Goal: Task Accomplishment & Management: Manage account settings

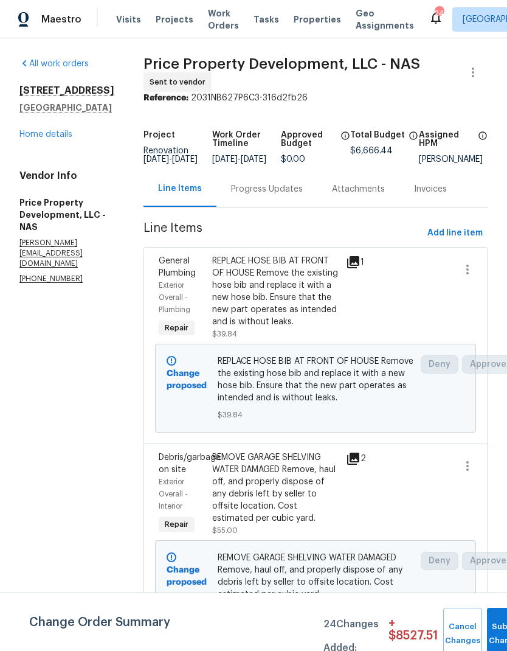
click at [46, 130] on link "Home details" at bounding box center [45, 134] width 53 height 9
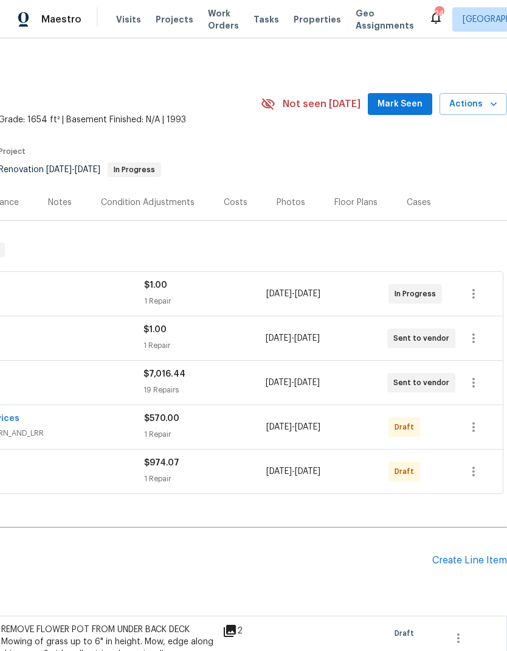
scroll to position [0, 180]
click at [359, 205] on div "Floor Plans" at bounding box center [356, 202] width 43 height 12
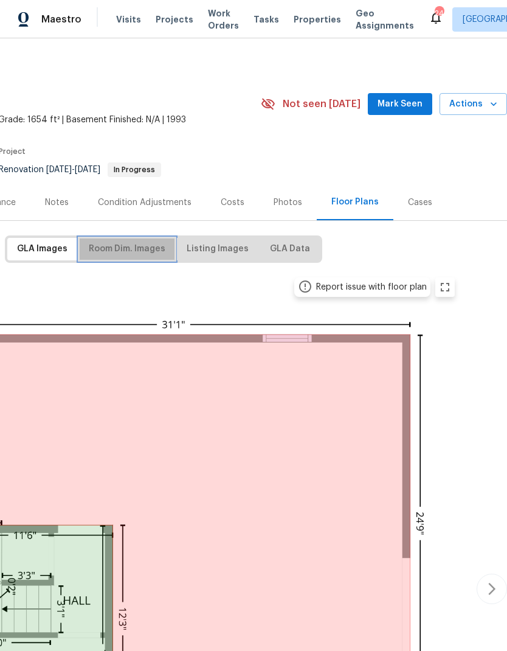
click at [141, 252] on span "Room Dim. Images" at bounding box center [127, 249] width 77 height 15
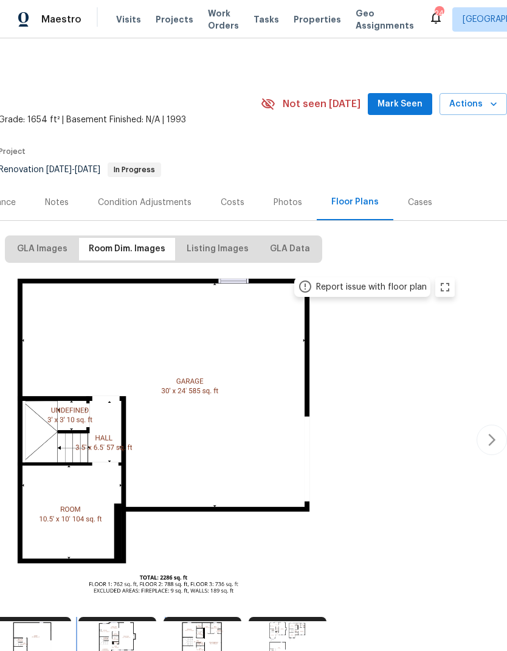
click at [137, 617] on img at bounding box center [117, 643] width 78 height 52
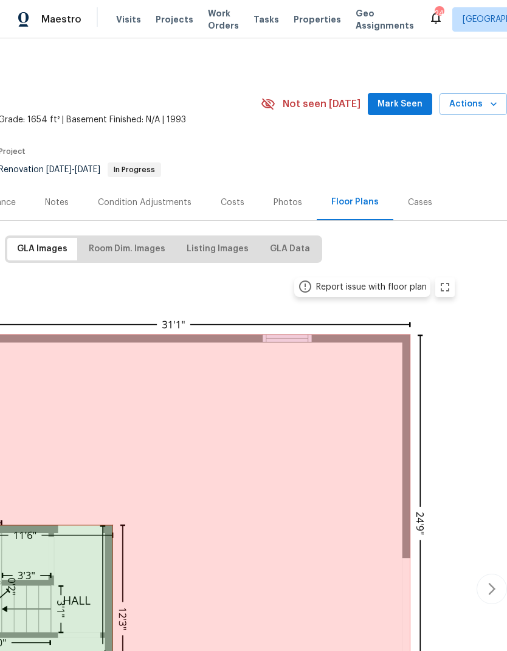
scroll to position [0, 180]
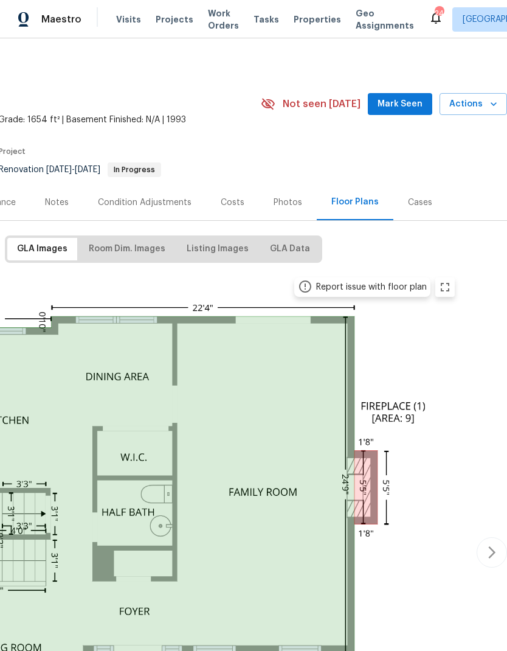
click at [144, 245] on span "Room Dim. Images" at bounding box center [127, 249] width 77 height 15
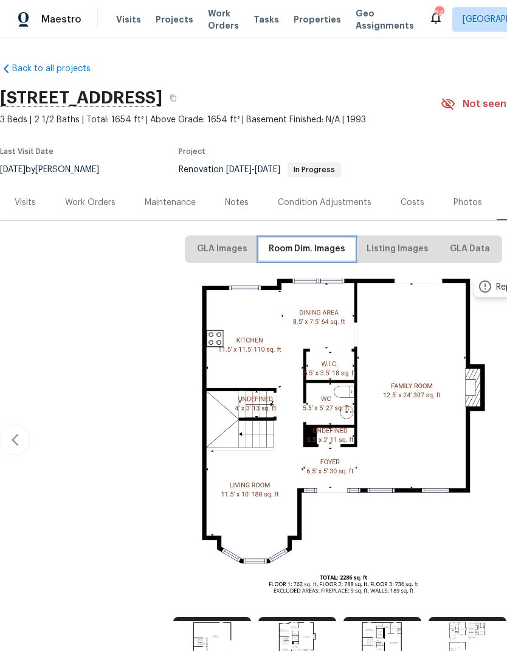
scroll to position [0, 0]
click at [98, 200] on div "Work Orders" at bounding box center [90, 202] width 50 height 12
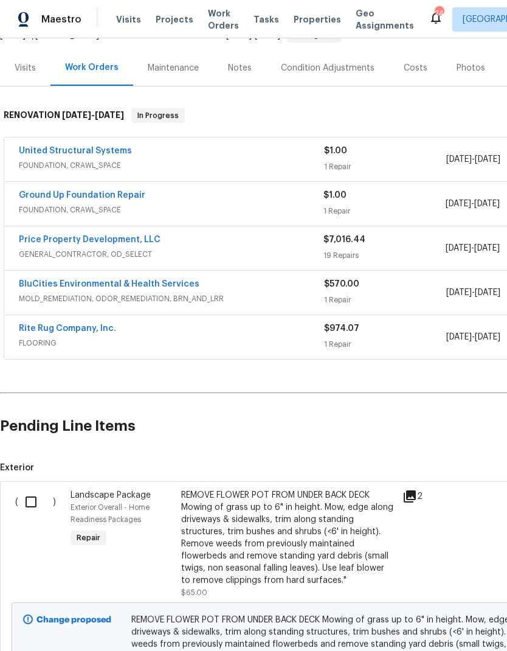
scroll to position [134, 0]
click at [295, 518] on div "REMOVE FLOWER POT FROM UNDER BACK DECK Mowing of grass up to 6" in height. Mow,…" at bounding box center [288, 537] width 214 height 97
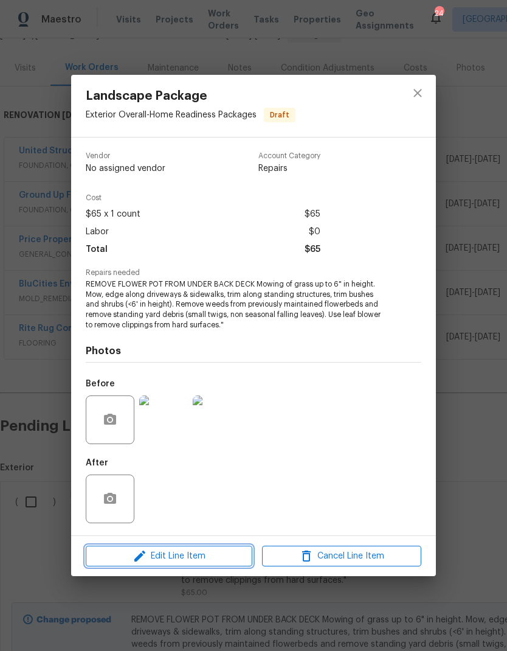
click at [223, 552] on span "Edit Line Item" at bounding box center [168, 556] width 159 height 15
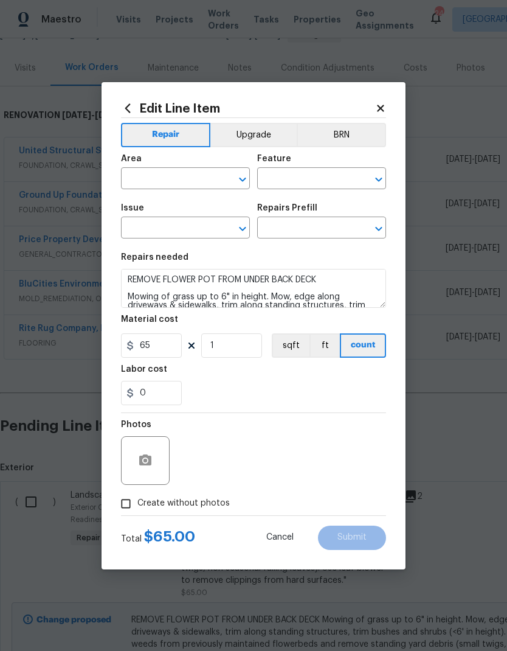
type input "Exterior Overall"
type input "Home Readiness Packages"
type input "Landscape Package"
type input "Initial landscaping package $50.00"
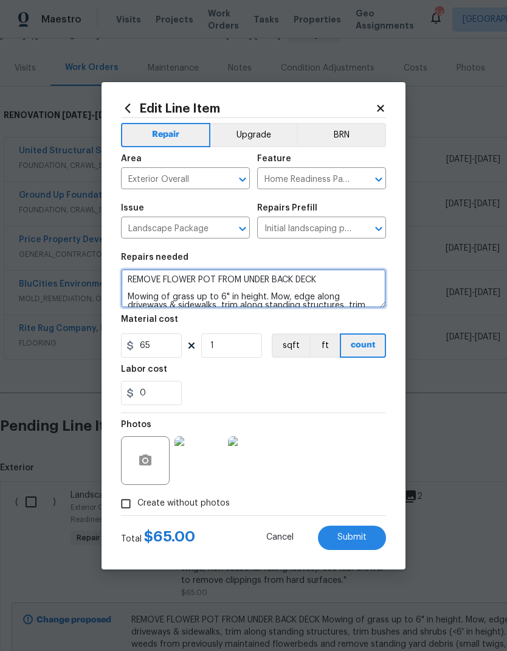
click at [339, 281] on textarea "REMOVE FLOWER POT FROM UNDER BACK DECK Mowing of grass up to 6" in height. Mow,…" at bounding box center [253, 288] width 265 height 39
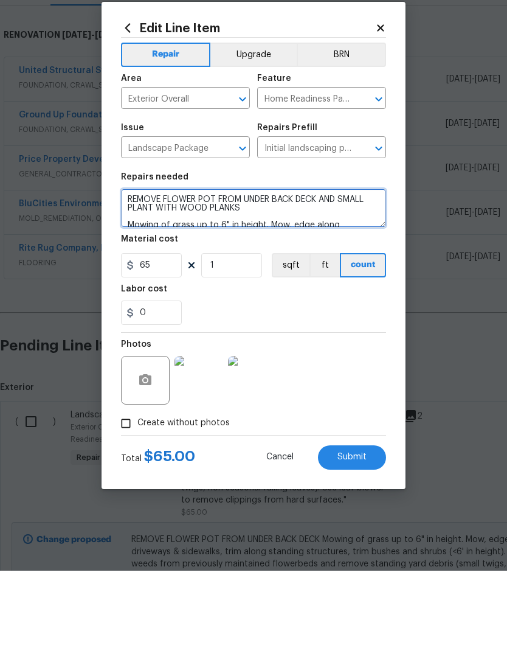
type textarea "REMOVE FLOWER POT FROM UNDER BACK DECK AND SMALL PLANT WITH WOOD PLANKS Mowing …"
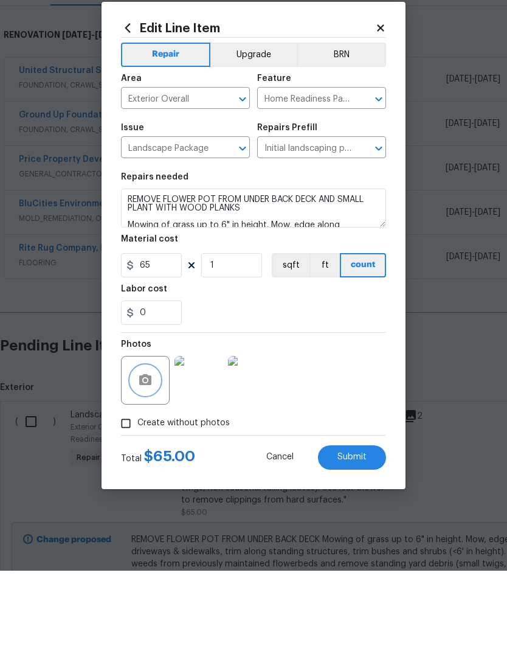
click at [148, 453] on icon "button" at bounding box center [145, 460] width 15 height 15
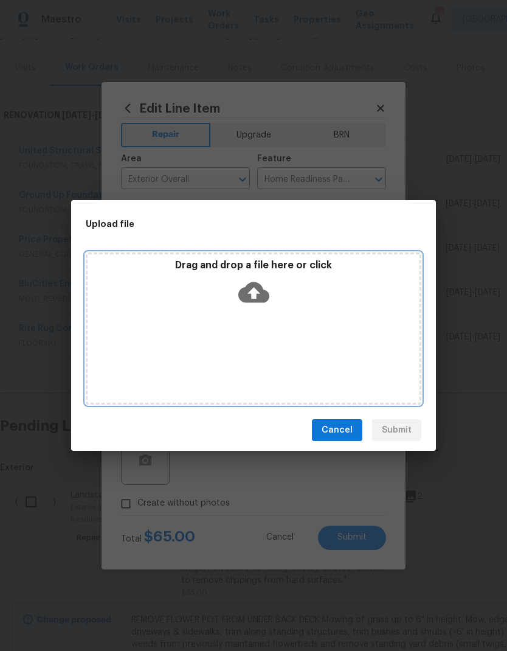
click at [265, 274] on div "Drag and drop a file here or click" at bounding box center [254, 285] width 332 height 52
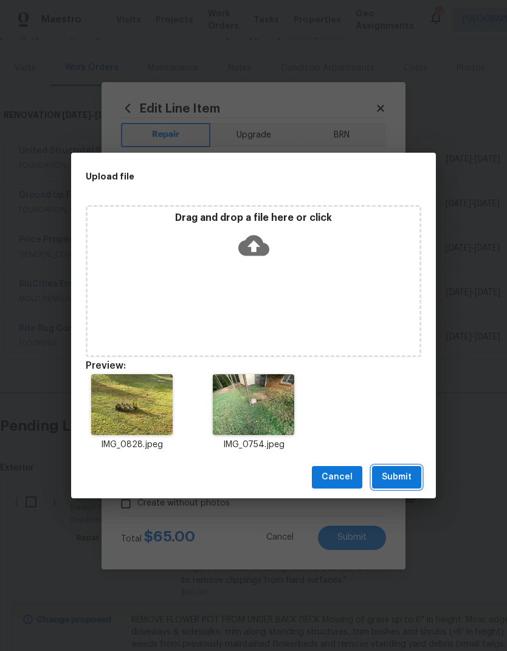
click at [402, 474] on span "Submit" at bounding box center [397, 477] width 30 height 15
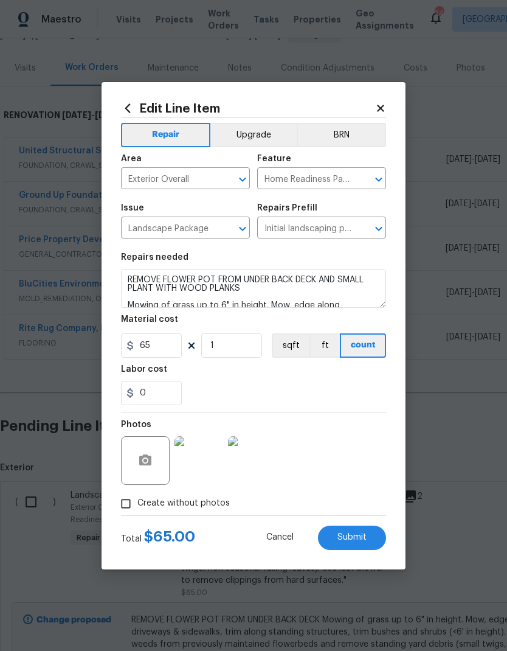
click at [339, 432] on div "Photos" at bounding box center [253, 452] width 265 height 79
click at [344, 434] on div "Photos" at bounding box center [253, 452] width 265 height 79
click at [341, 430] on div "Photos" at bounding box center [253, 452] width 265 height 79
click at [339, 397] on div "0" at bounding box center [253, 393] width 265 height 24
click at [360, 534] on span "Submit" at bounding box center [352, 537] width 29 height 9
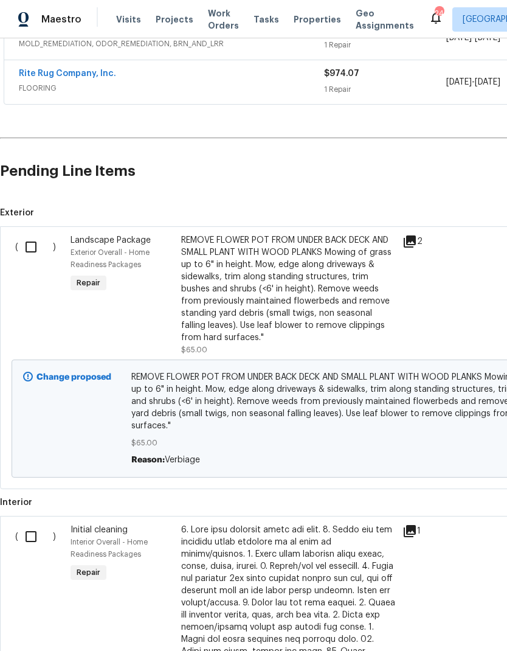
scroll to position [391, 0]
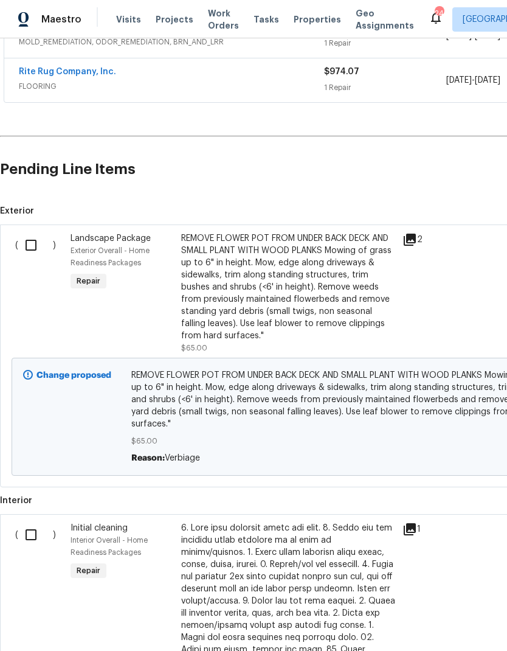
click at [37, 535] on input "checkbox" at bounding box center [35, 535] width 35 height 26
checkbox input "true"
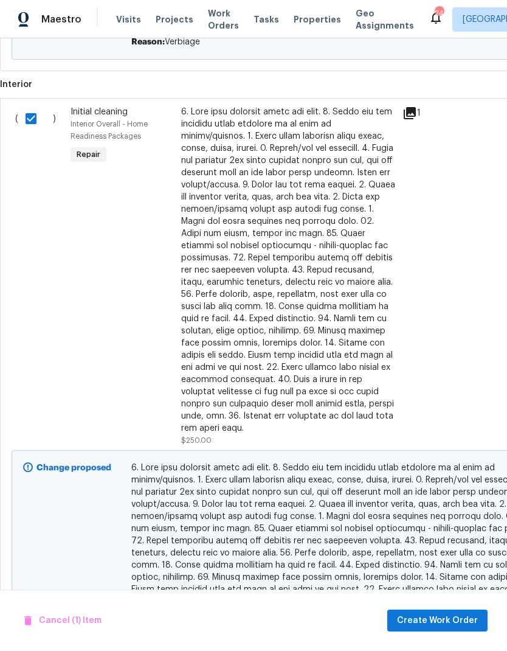
scroll to position [875, -1]
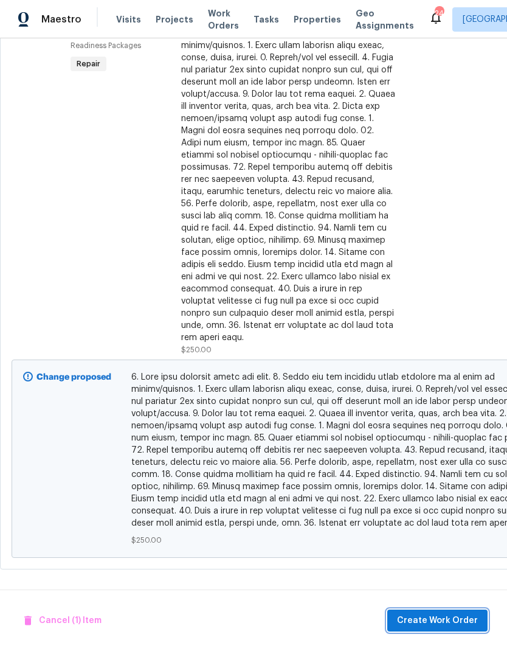
click at [449, 622] on span "Create Work Order" at bounding box center [437, 620] width 81 height 15
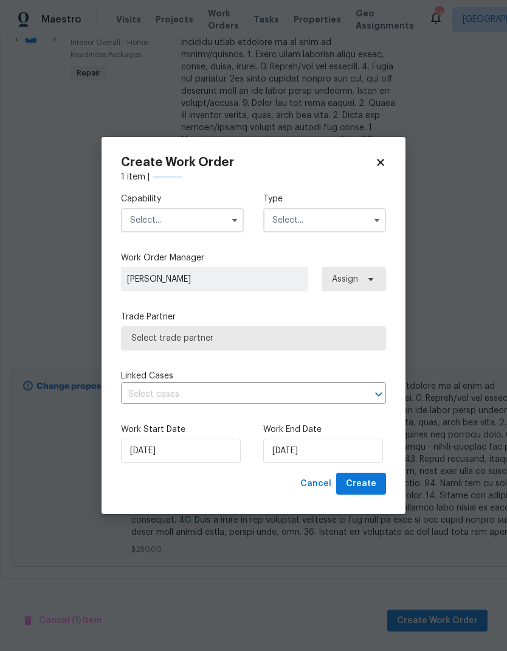
scroll to position [888, 0]
click at [225, 215] on input "text" at bounding box center [182, 220] width 123 height 24
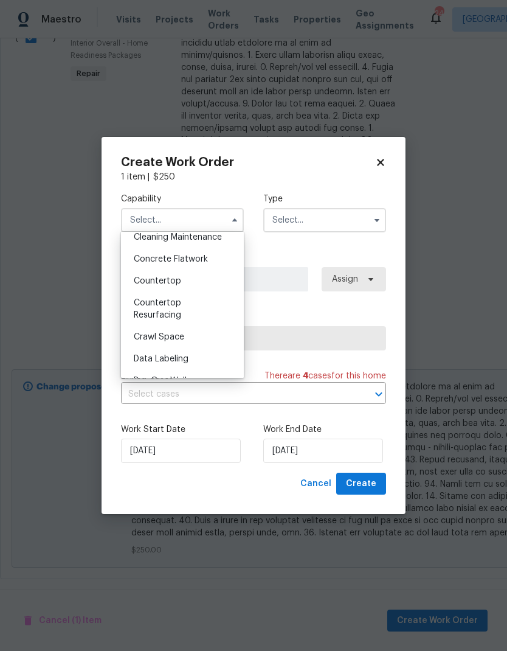
scroll to position [159, 0]
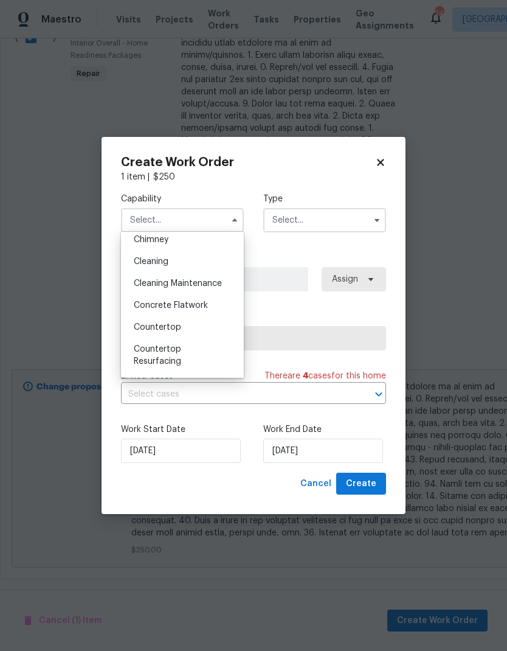
click at [198, 267] on div "Cleaning" at bounding box center [182, 262] width 117 height 22
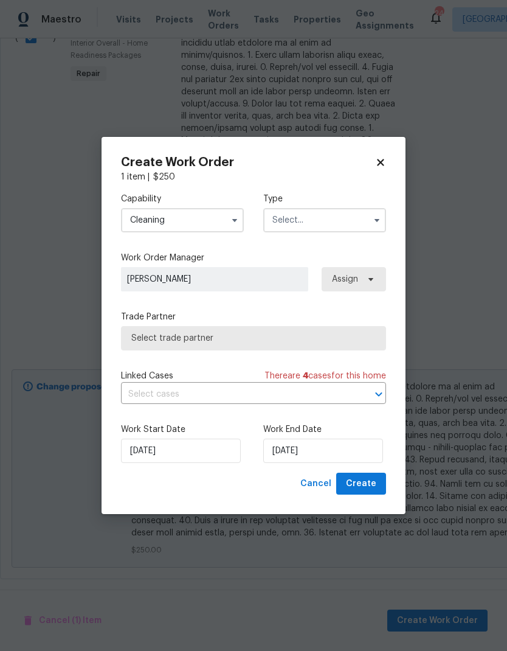
type input "Cleaning"
click at [367, 222] on input "text" at bounding box center [324, 220] width 123 height 24
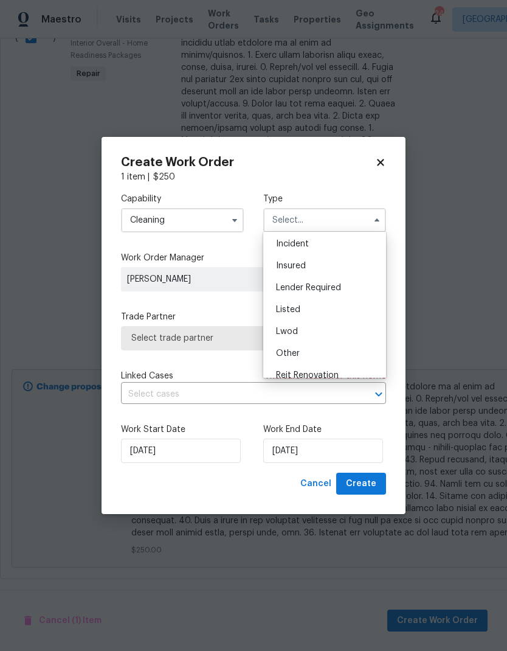
scroll to position [73, 0]
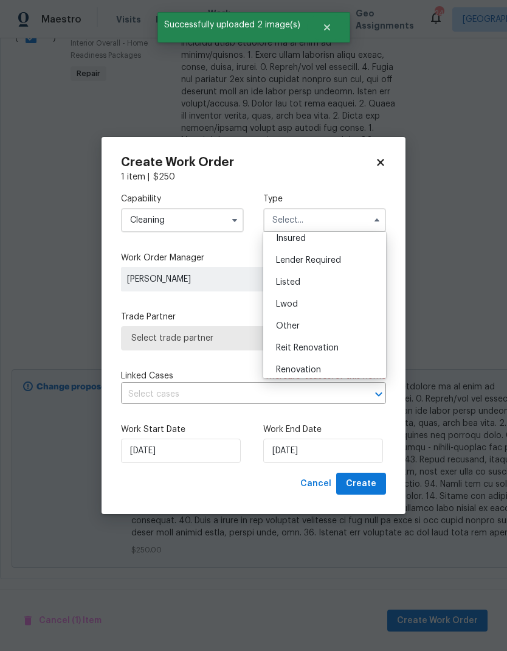
click at [330, 369] on div "Renovation" at bounding box center [324, 370] width 117 height 22
type input "Renovation"
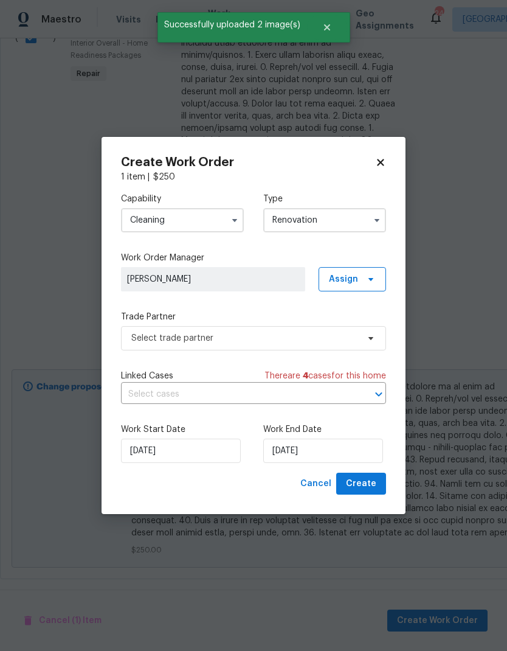
scroll to position [0, 0]
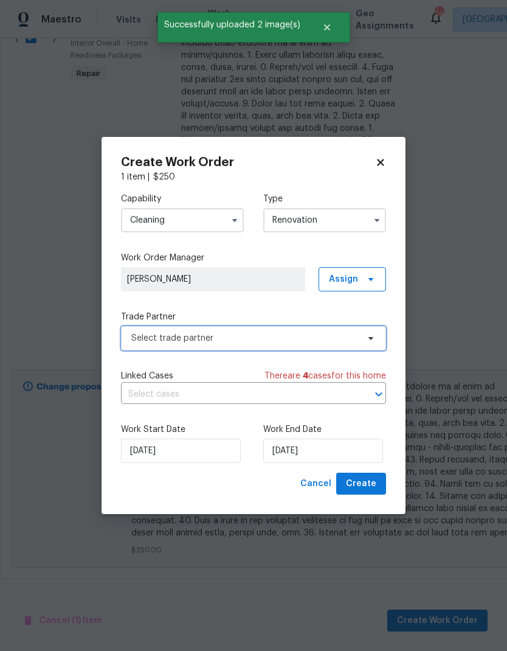
click at [345, 334] on span "Select trade partner" at bounding box center [244, 338] width 227 height 12
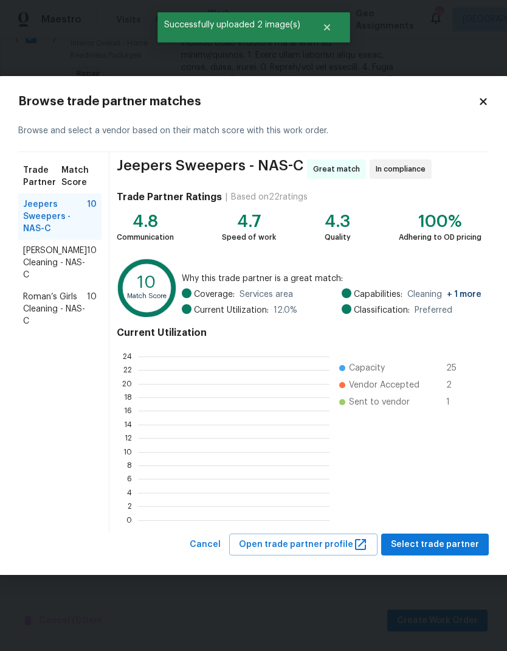
scroll to position [1, 1]
click at [447, 541] on span "Select trade partner" at bounding box center [435, 544] width 88 height 15
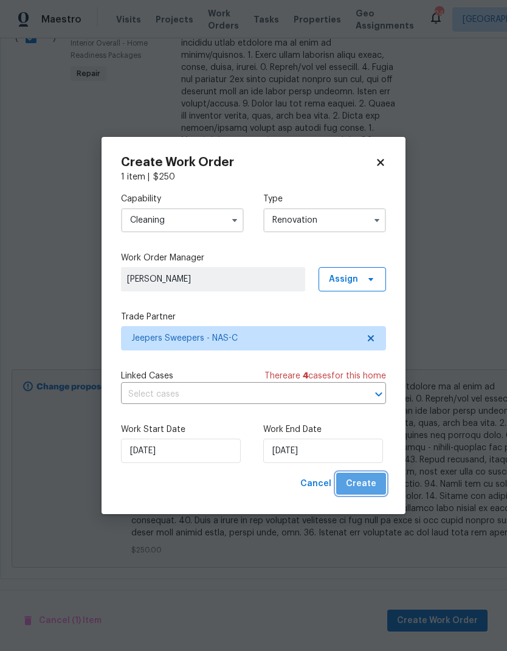
click at [373, 483] on span "Create" at bounding box center [361, 483] width 30 height 15
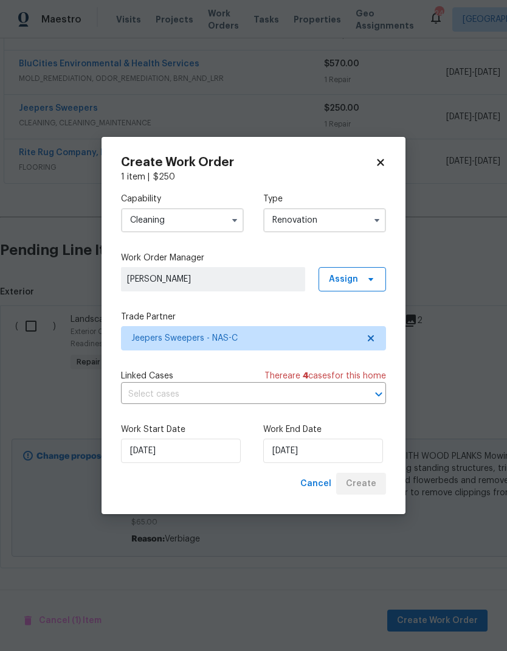
scroll to position [355, 0]
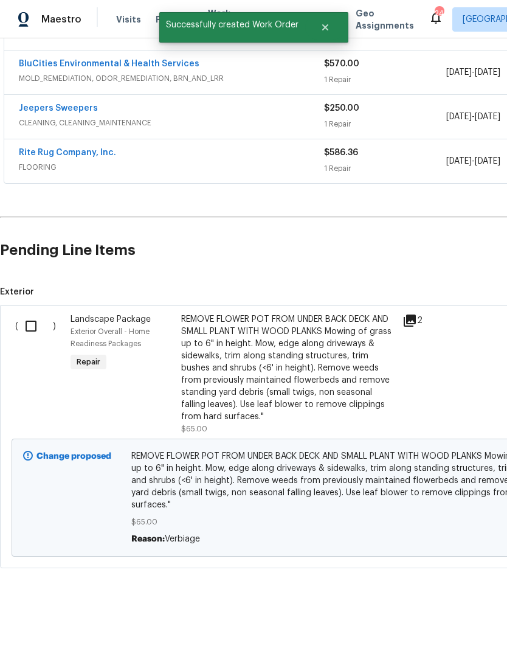
click at [39, 320] on input "checkbox" at bounding box center [35, 326] width 35 height 26
checkbox input "true"
click at [447, 614] on span "Create Work Order" at bounding box center [437, 620] width 81 height 15
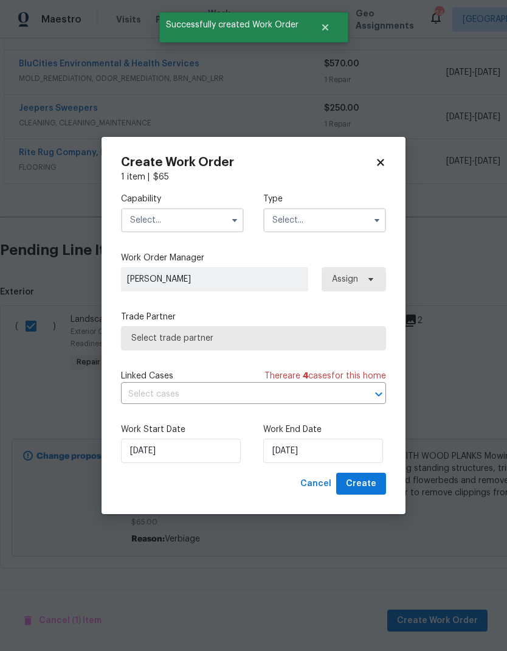
click at [203, 216] on input "text" at bounding box center [182, 220] width 123 height 24
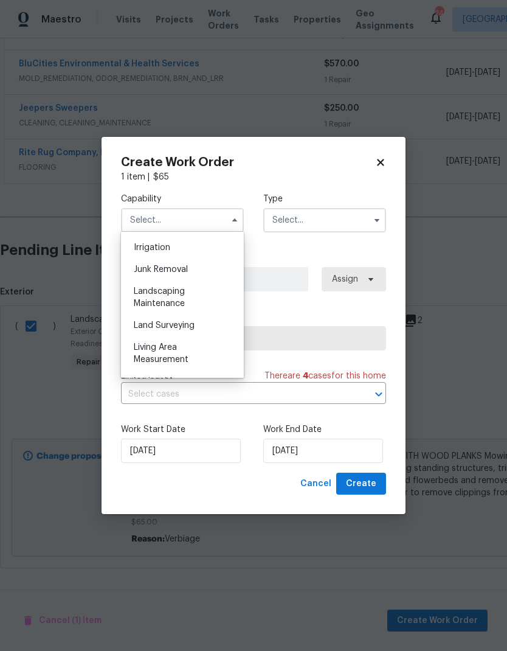
scroll to position [757, 0]
click at [190, 296] on div "Landscaping Maintenance" at bounding box center [182, 296] width 117 height 34
type input "Landscaping Maintenance"
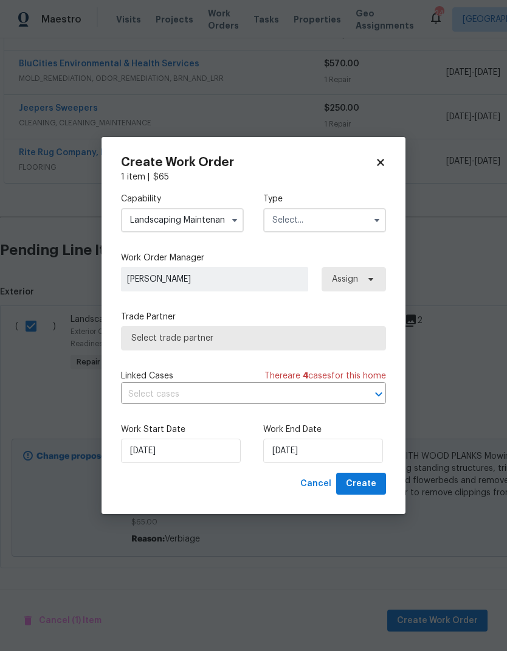
click at [348, 220] on input "text" at bounding box center [324, 220] width 123 height 24
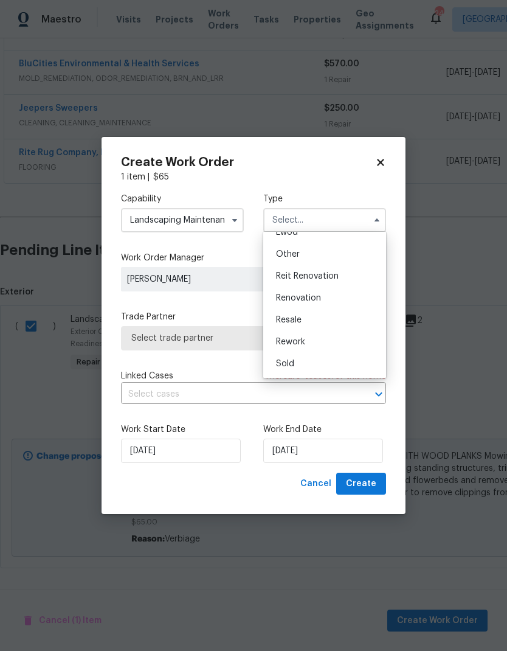
scroll to position [145, 0]
click at [322, 297] on div "Renovation" at bounding box center [324, 298] width 117 height 22
type input "Renovation"
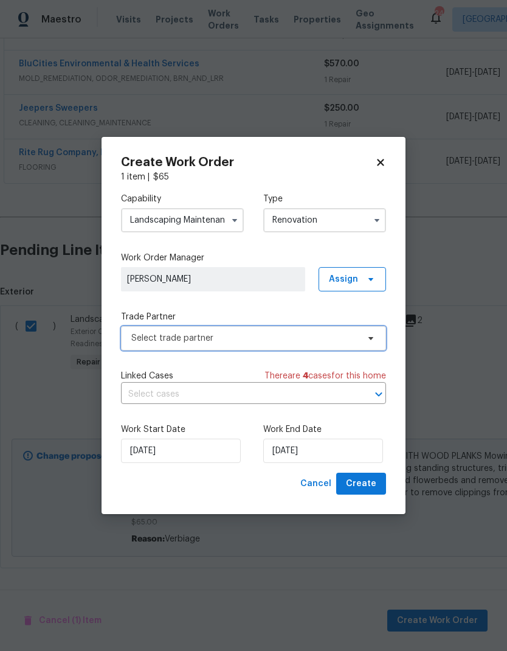
click at [339, 336] on span "Select trade partner" at bounding box center [244, 338] width 227 height 12
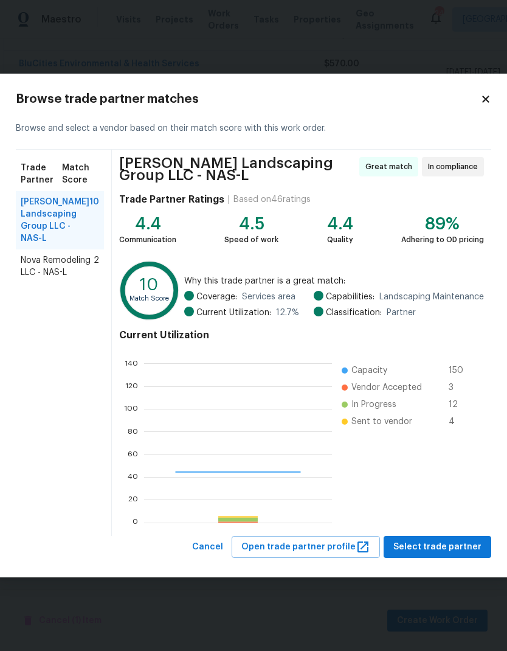
scroll to position [170, 188]
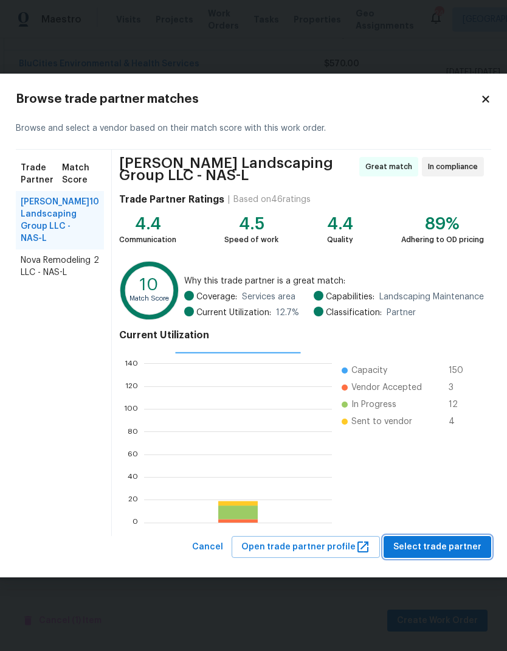
click at [451, 555] on button "Select trade partner" at bounding box center [438, 547] width 108 height 23
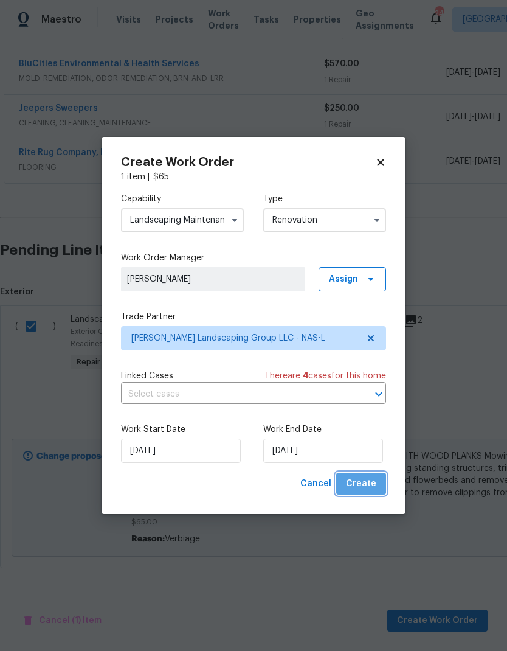
click at [369, 474] on button "Create" at bounding box center [361, 484] width 50 height 23
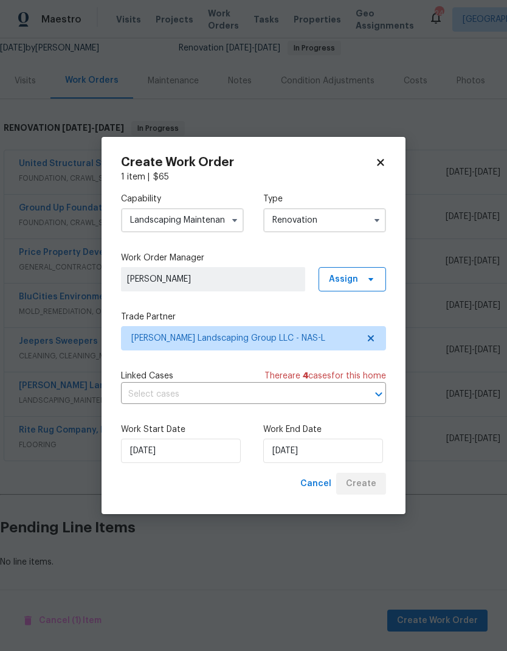
scroll to position [121, 0]
click at [392, 151] on div "Create Work Order 1 item | $ 65 Capability Landscaping Maintenance Type Renovat…" at bounding box center [254, 326] width 304 height 378
click at [386, 156] on div "Create Work Order 1 item | $ 65 Capability Landscaping Maintenance Type Renovat…" at bounding box center [254, 326] width 304 height 378
click at [384, 159] on icon at bounding box center [380, 162] width 11 height 11
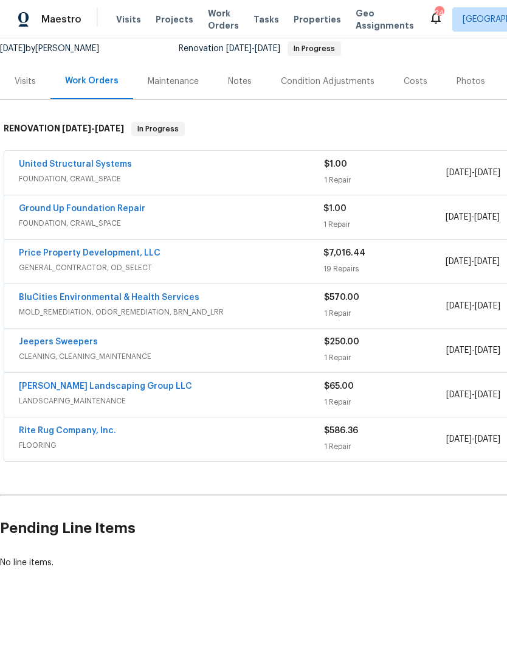
click at [16, 86] on div "Visits" at bounding box center [25, 81] width 21 height 12
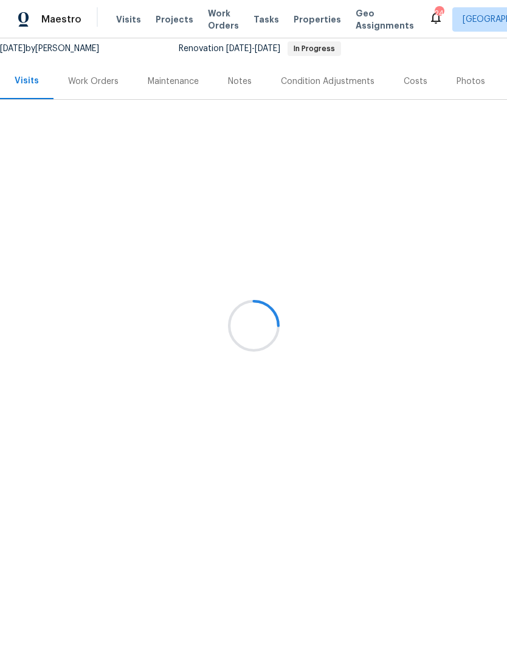
click at [79, 80] on div at bounding box center [253, 325] width 507 height 651
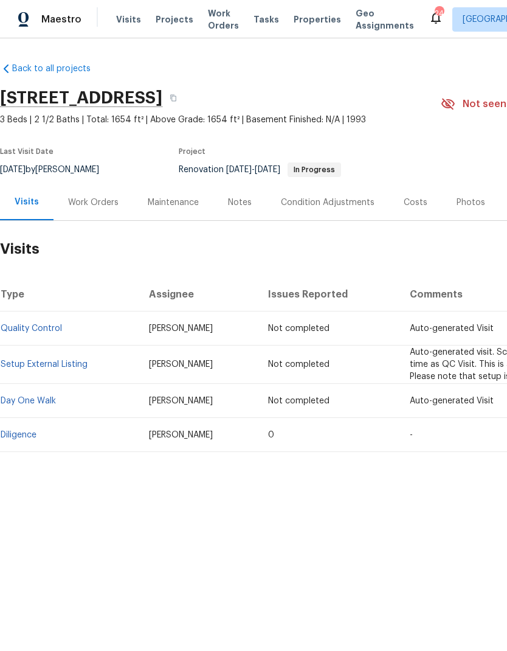
click at [94, 74] on link "Back to all projects" at bounding box center [58, 69] width 117 height 12
click at [85, 203] on div "Work Orders" at bounding box center [93, 202] width 50 height 12
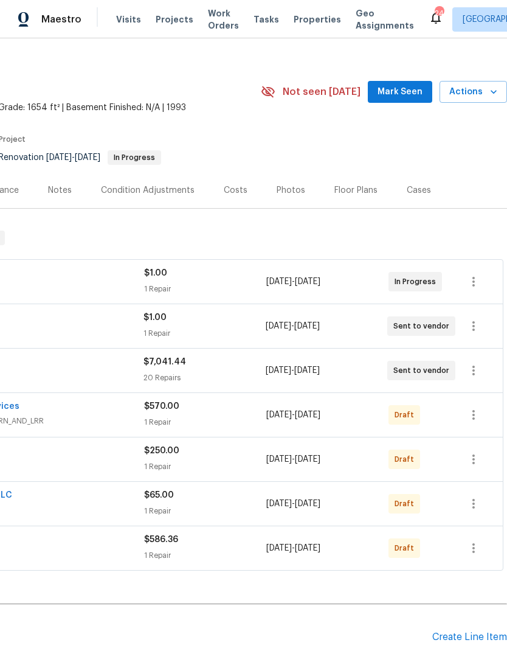
scroll to position [12, 180]
click at [477, 378] on button "button" at bounding box center [473, 370] width 29 height 29
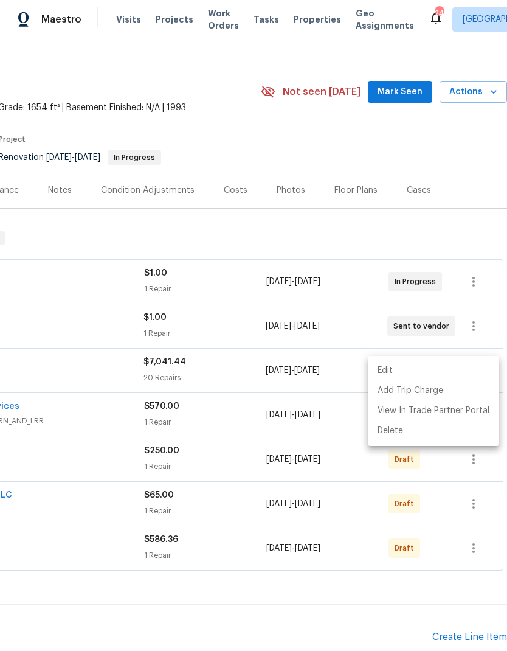
click at [437, 370] on li "Edit" at bounding box center [433, 371] width 131 height 20
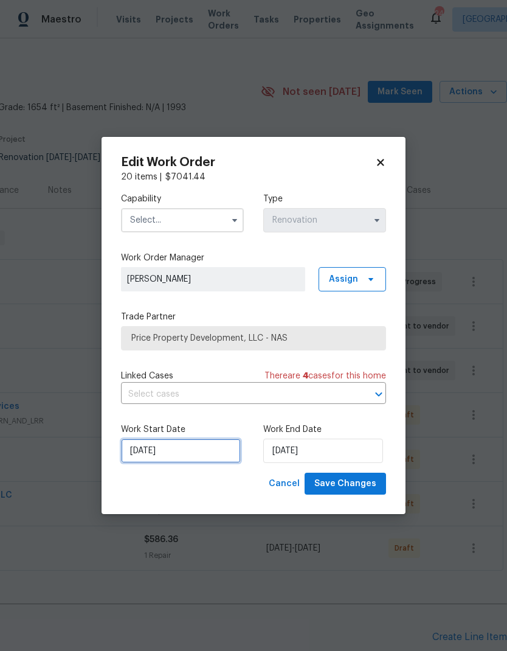
click at [175, 453] on input "[DATE]" at bounding box center [181, 451] width 120 height 24
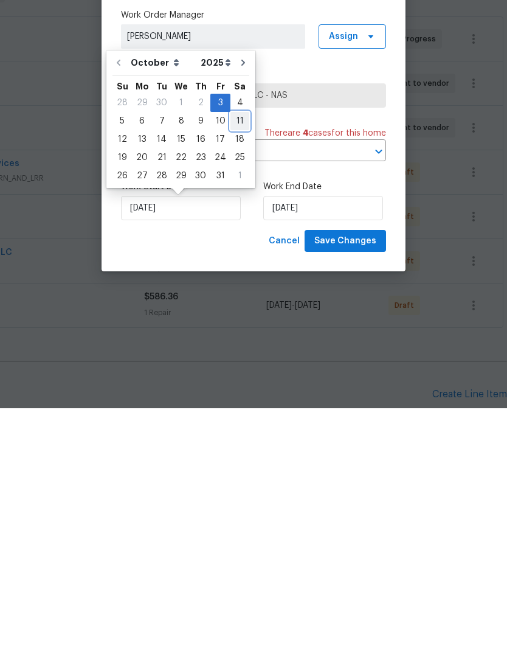
click at [238, 355] on div "11" at bounding box center [240, 363] width 19 height 17
type input "[DATE]"
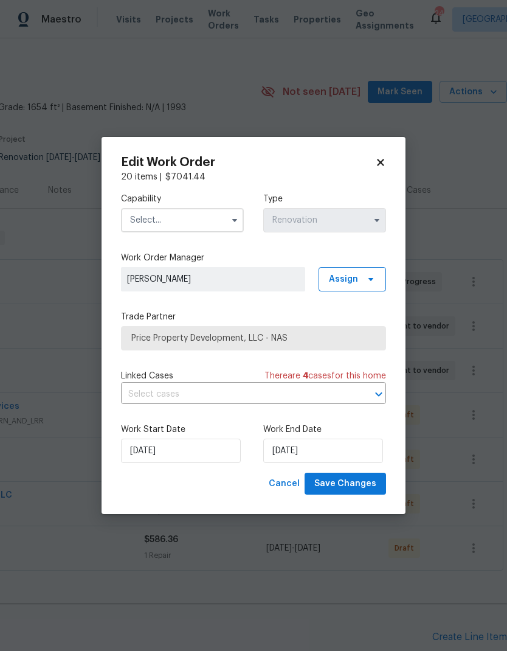
click at [187, 224] on input "text" at bounding box center [182, 220] width 123 height 24
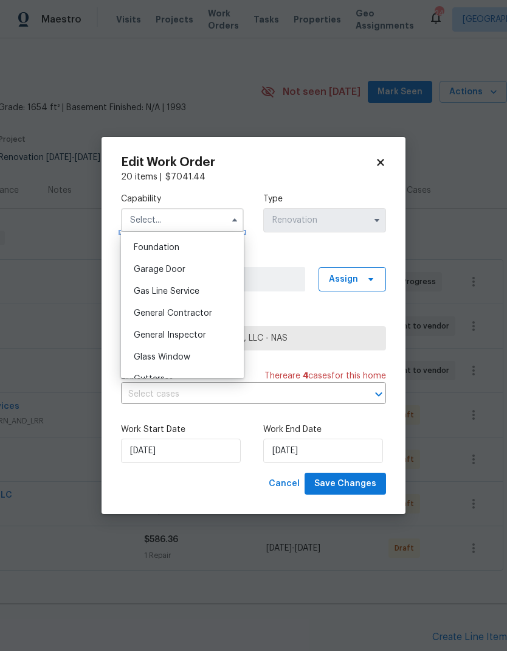
scroll to position [515, 0]
click at [201, 319] on div "General Contractor" at bounding box center [182, 313] width 117 height 22
type input "General Contractor"
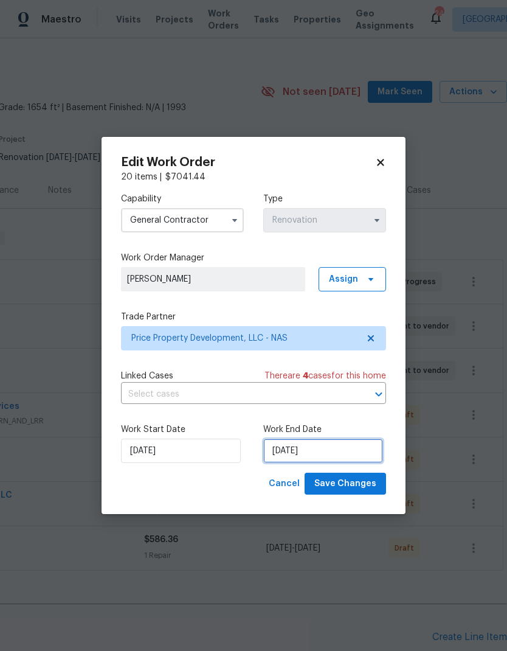
click at [330, 450] on input "[DATE]" at bounding box center [323, 451] width 120 height 24
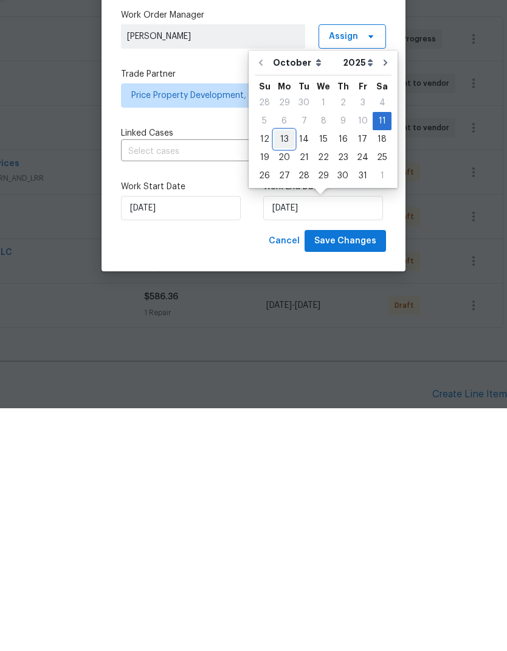
click at [287, 374] on div "13" at bounding box center [284, 382] width 20 height 17
type input "10/13/2025"
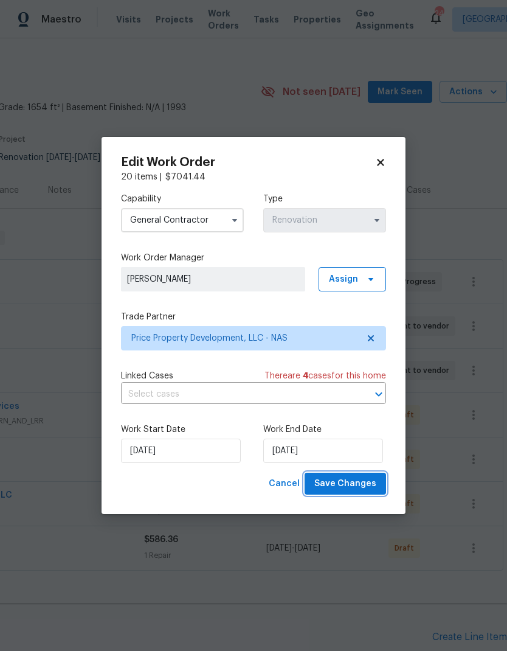
click at [355, 485] on span "Save Changes" at bounding box center [346, 483] width 62 height 15
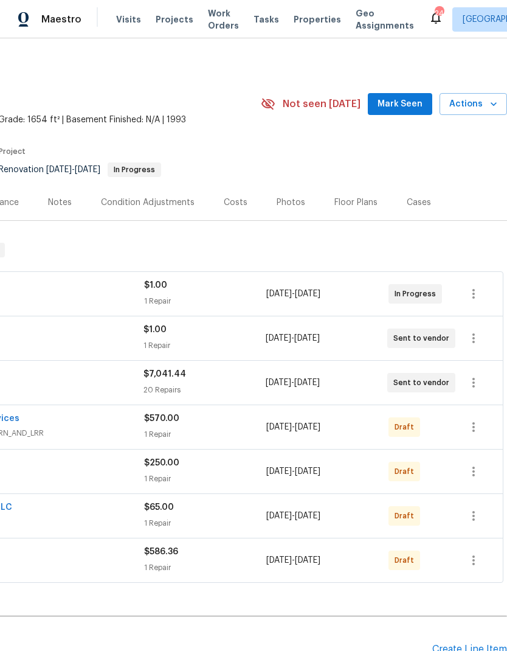
scroll to position [0, 180]
click at [475, 390] on button "button" at bounding box center [473, 382] width 29 height 29
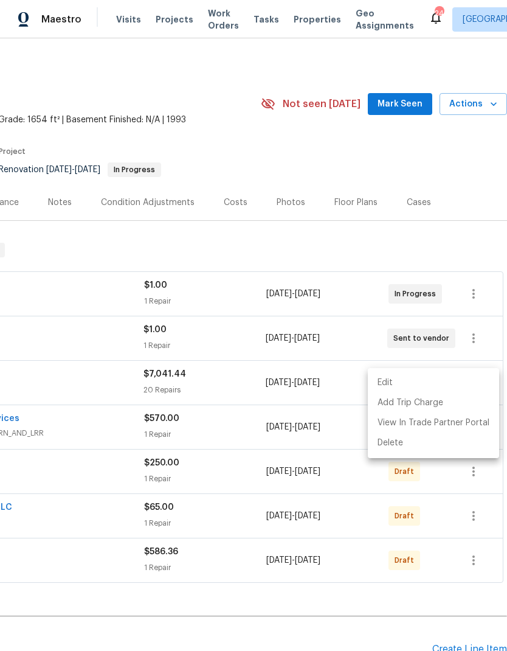
click at [114, 408] on div at bounding box center [253, 325] width 507 height 651
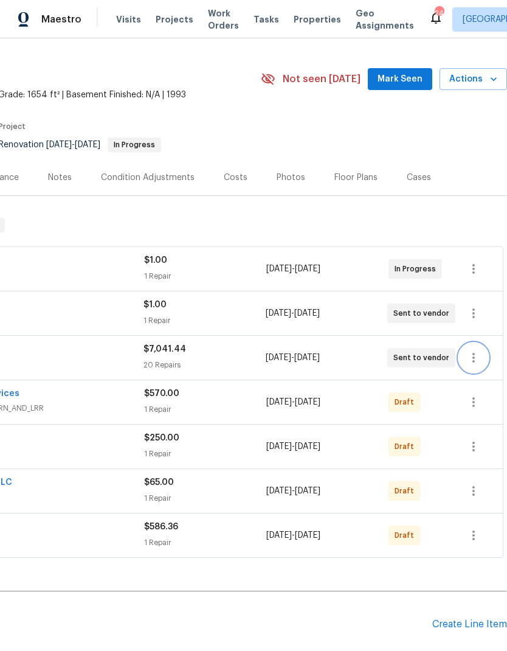
scroll to position [25, 180]
click at [471, 403] on icon "button" at bounding box center [474, 402] width 15 height 15
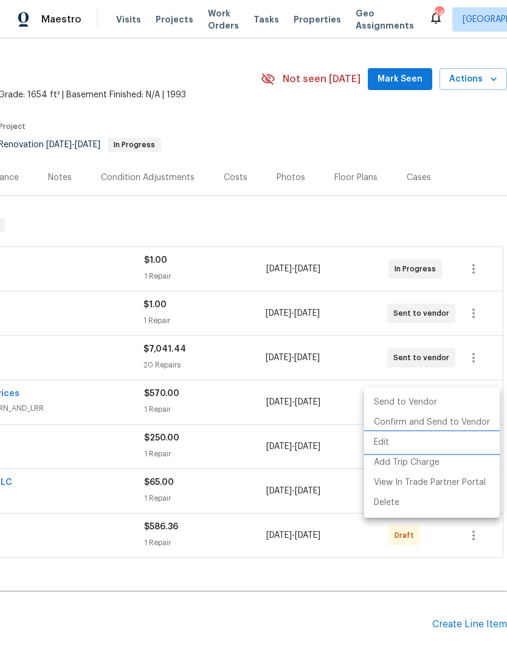
click at [457, 442] on li "Edit" at bounding box center [432, 443] width 136 height 20
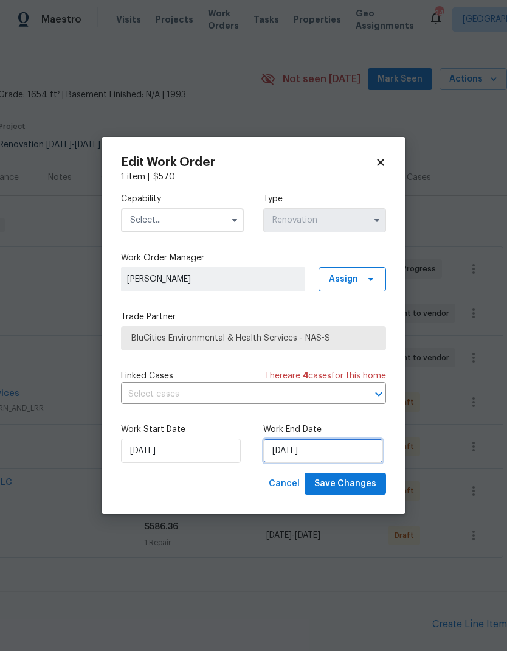
click at [313, 449] on input "[DATE]" at bounding box center [323, 451] width 120 height 24
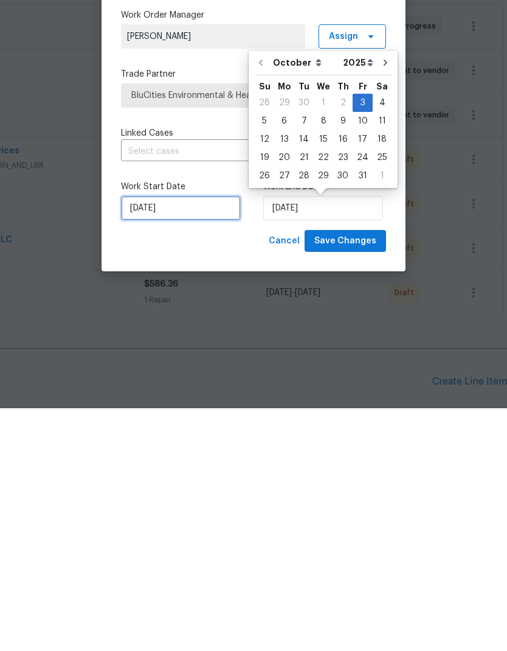
click at [163, 439] on input "[DATE]" at bounding box center [181, 451] width 120 height 24
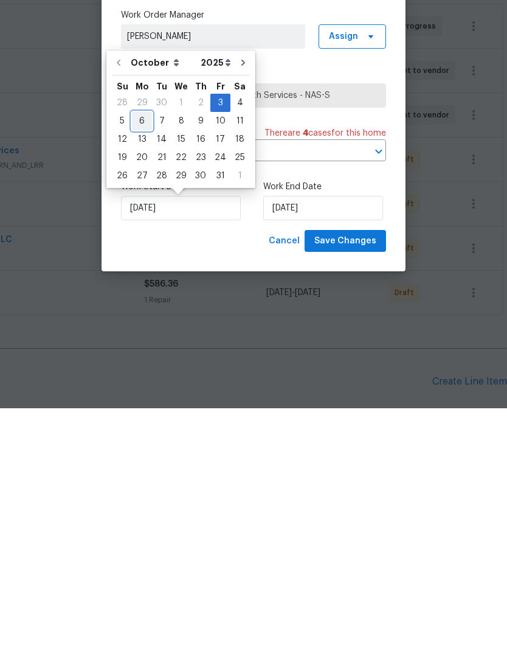
click at [136, 355] on div "6" at bounding box center [142, 363] width 20 height 17
type input "10/6/2025"
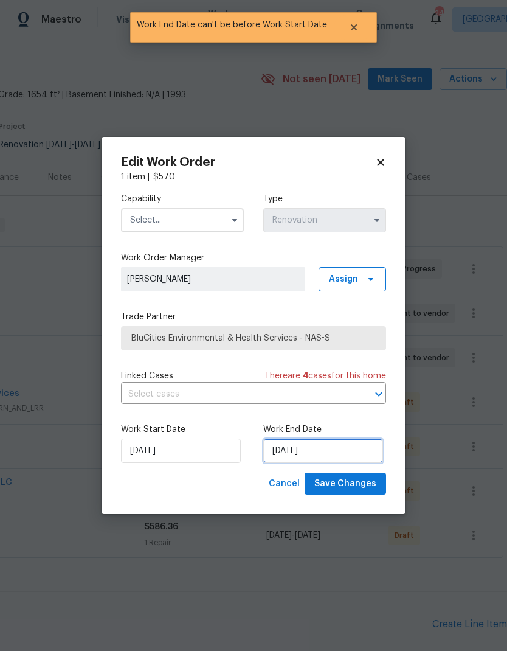
click at [319, 448] on input "10/6/2025" at bounding box center [323, 451] width 120 height 24
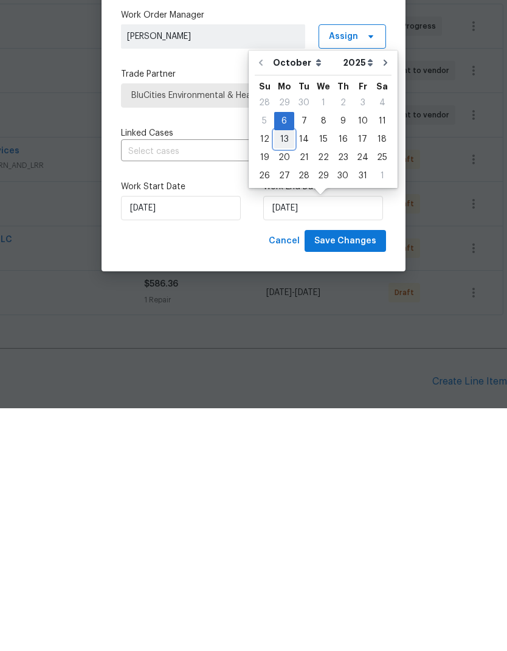
click at [285, 374] on div "13" at bounding box center [284, 382] width 20 height 17
type input "10/13/2025"
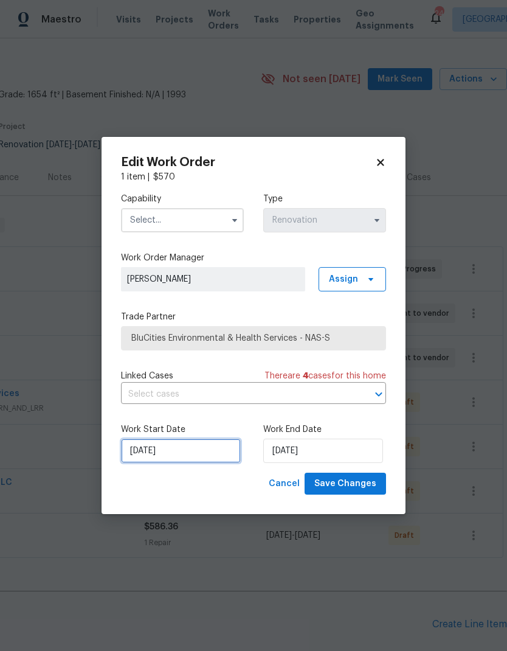
click at [173, 453] on input "10/6/2025" at bounding box center [181, 451] width 120 height 24
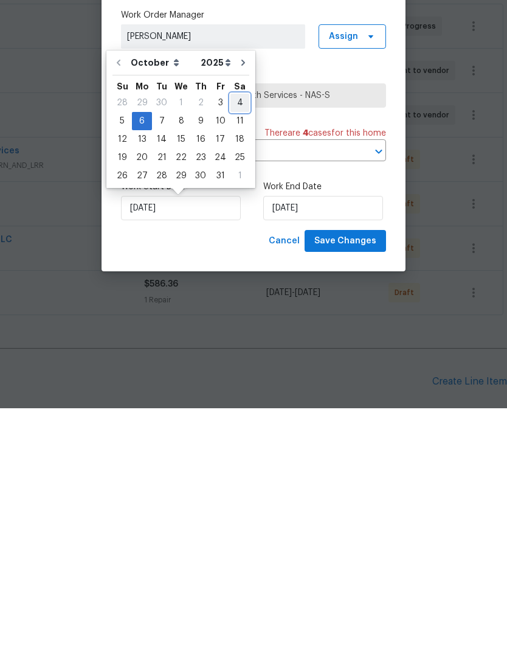
click at [239, 337] on div "4" at bounding box center [240, 345] width 19 height 17
type input "[DATE]"
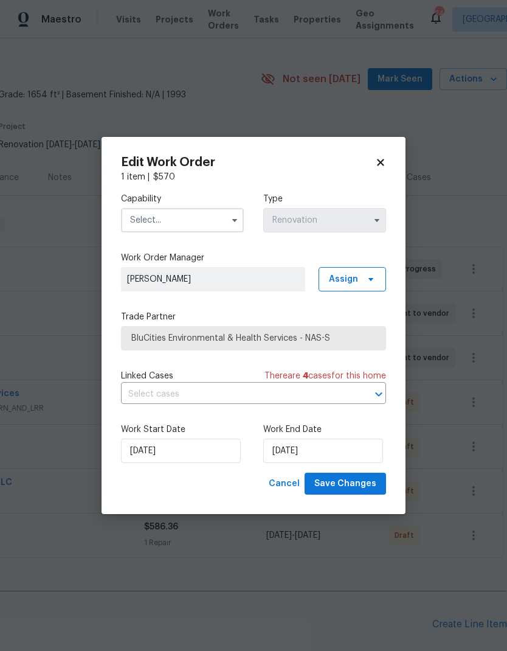
click at [199, 215] on input "text" at bounding box center [182, 220] width 123 height 24
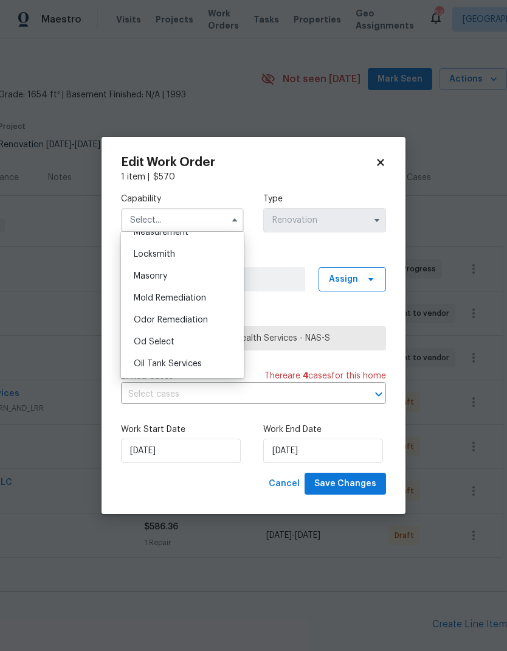
scroll to position [873, 0]
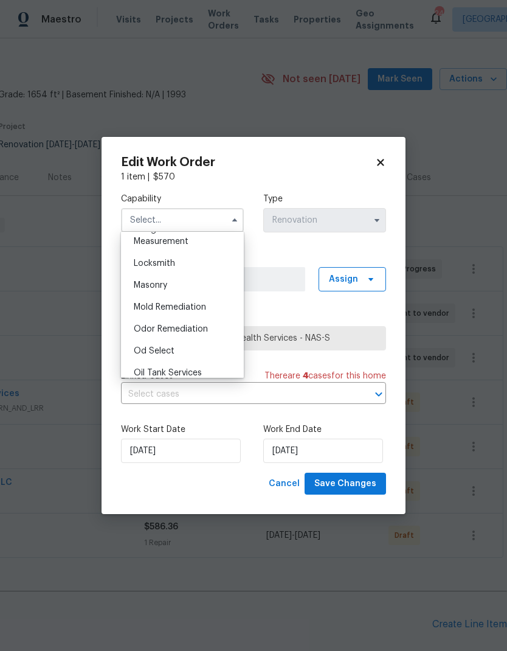
click at [198, 313] on div "Mold Remediation" at bounding box center [182, 307] width 117 height 22
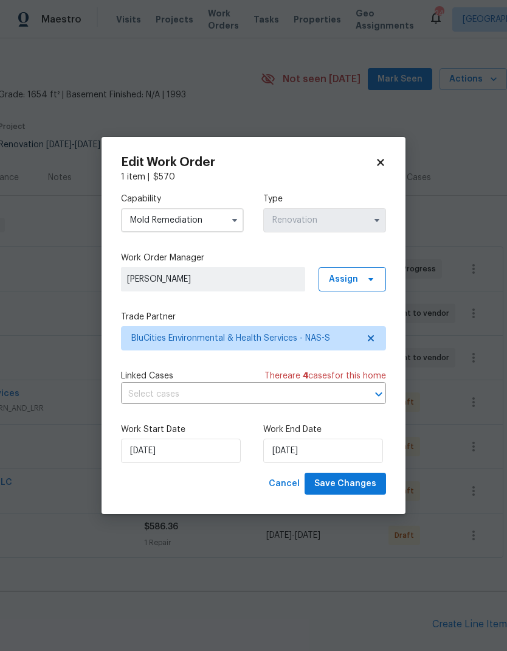
click at [219, 224] on input "Mold Remediation" at bounding box center [182, 220] width 123 height 24
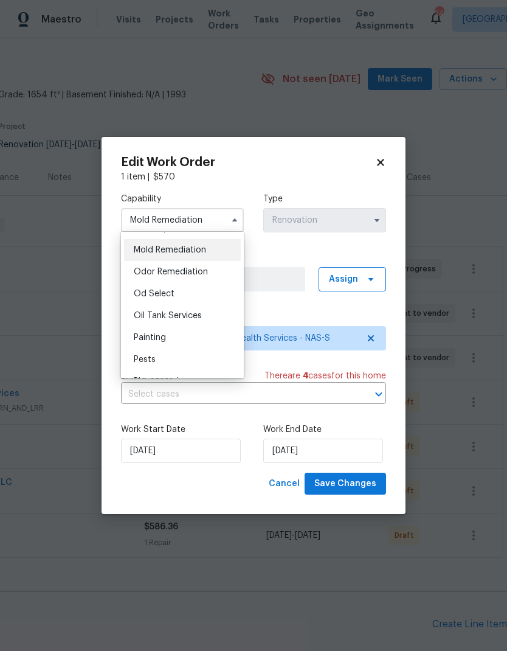
scroll to position [909, 0]
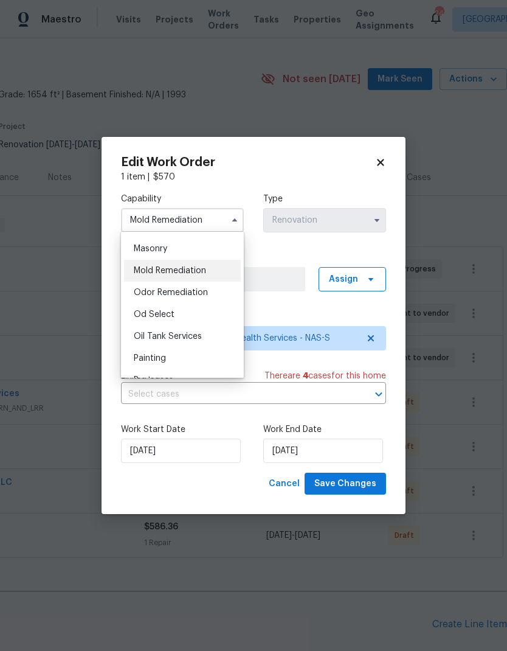
click at [196, 294] on span "Odor Remediation" at bounding box center [171, 292] width 74 height 9
type input "Odor Remediation"
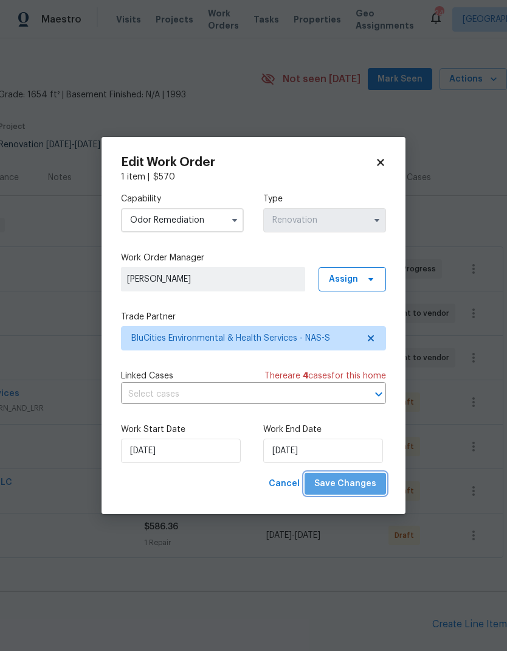
click at [359, 483] on span "Save Changes" at bounding box center [346, 483] width 62 height 15
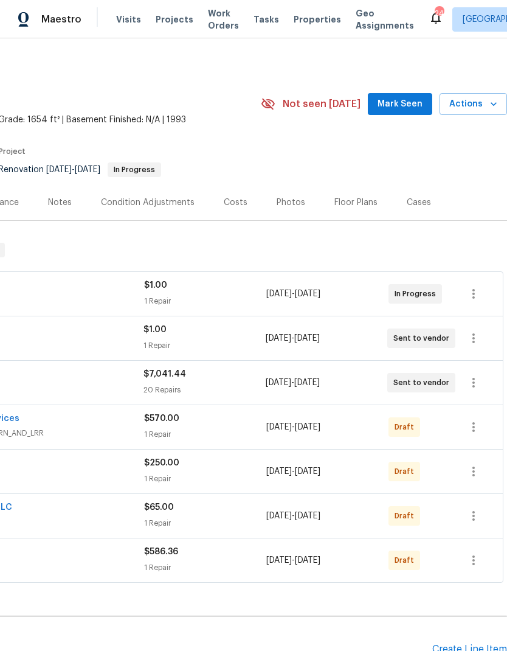
scroll to position [0, 180]
click at [479, 379] on icon "button" at bounding box center [474, 382] width 15 height 15
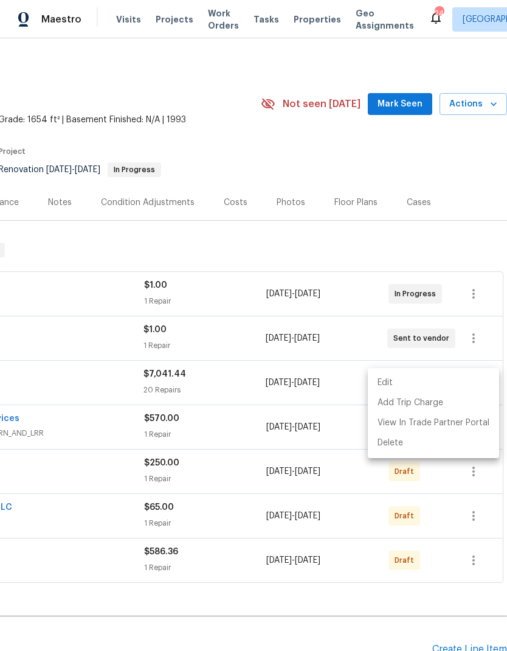
click at [461, 378] on li "Edit" at bounding box center [433, 383] width 131 height 20
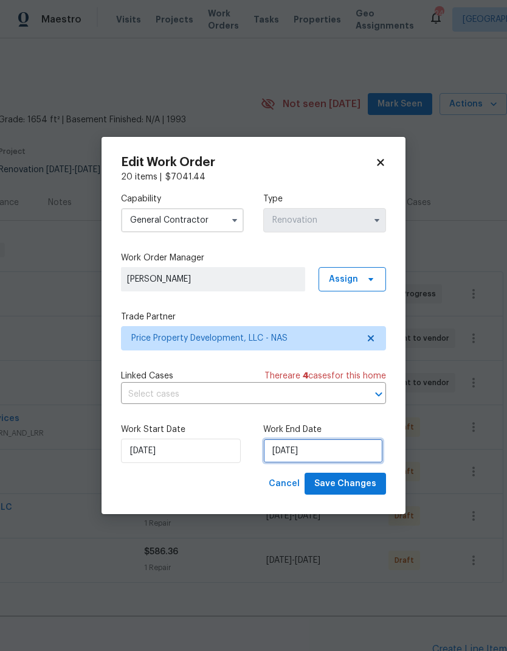
click at [321, 454] on input "10/13/2025" at bounding box center [323, 451] width 120 height 24
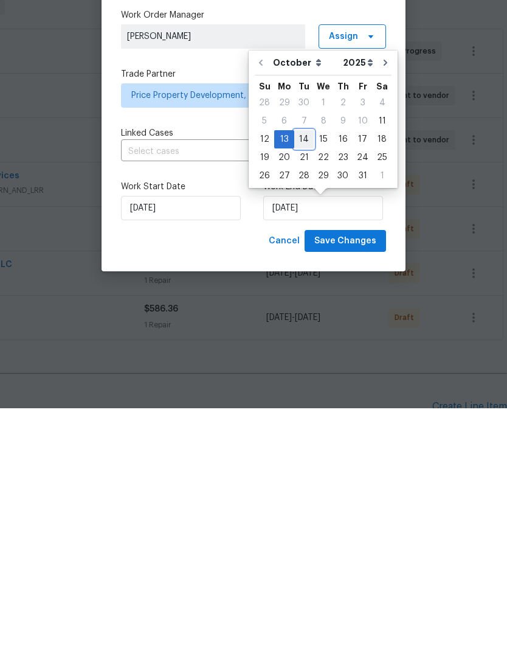
click at [306, 374] on div "14" at bounding box center [303, 382] width 19 height 17
type input "[DATE]"
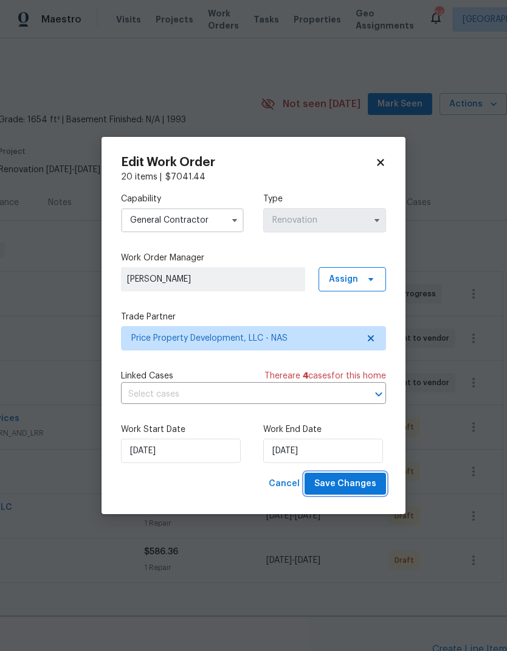
click at [361, 484] on span "Save Changes" at bounding box center [346, 483] width 62 height 15
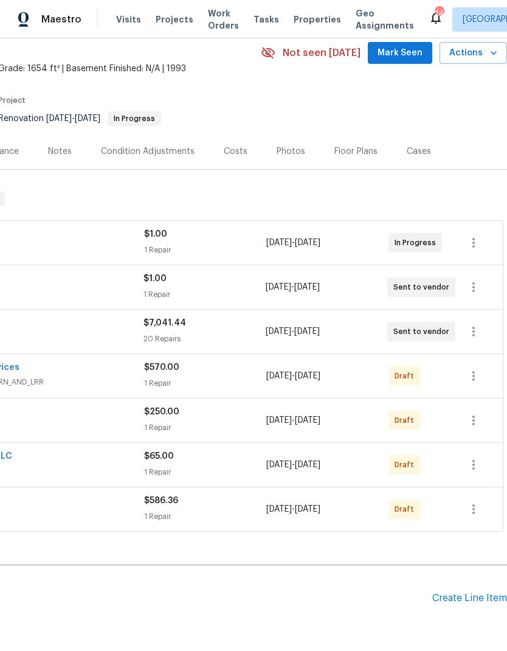
scroll to position [52, 180]
click at [474, 375] on icon "button" at bounding box center [474, 375] width 2 height 10
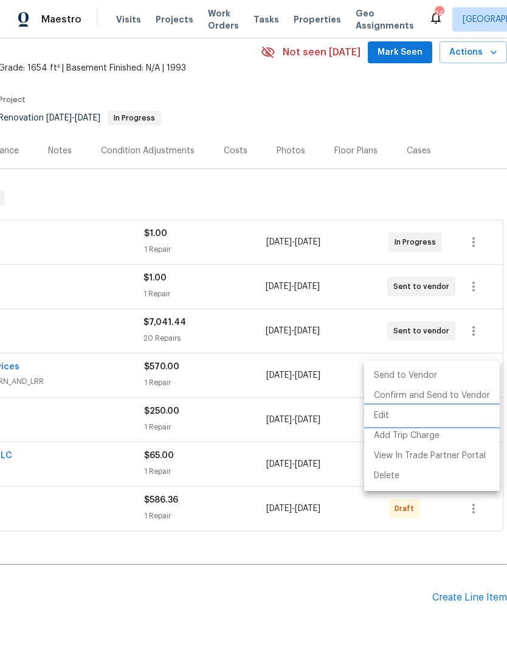
click at [431, 413] on li "Edit" at bounding box center [432, 416] width 136 height 20
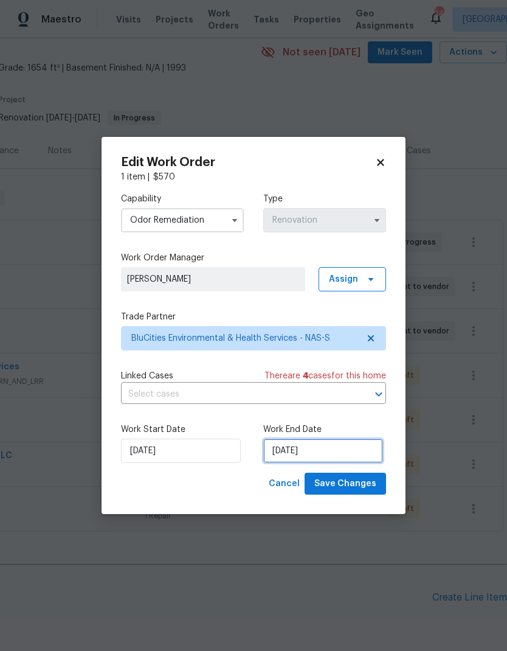
click at [302, 453] on input "10/13/2025" at bounding box center [323, 451] width 120 height 24
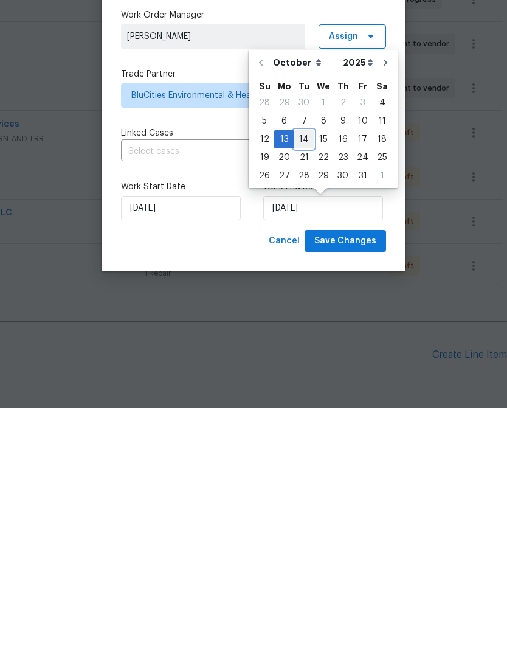
click at [307, 374] on div "14" at bounding box center [303, 382] width 19 height 17
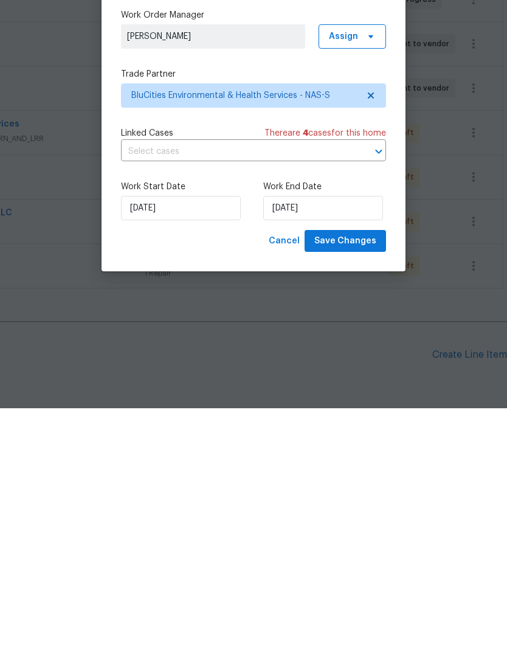
type input "[DATE]"
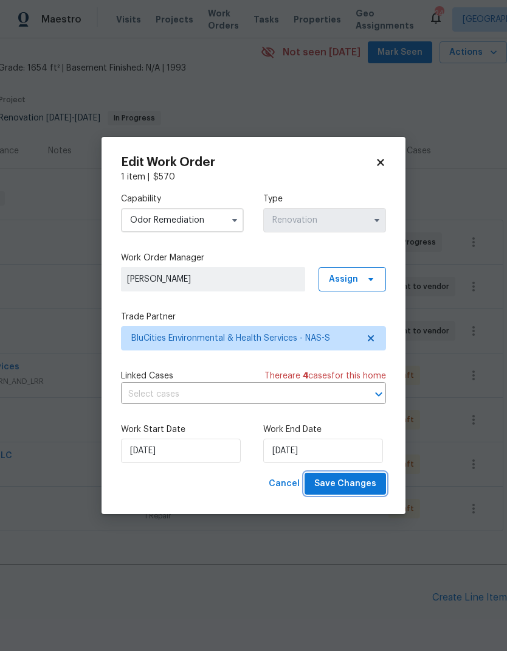
click at [361, 482] on span "Save Changes" at bounding box center [346, 483] width 62 height 15
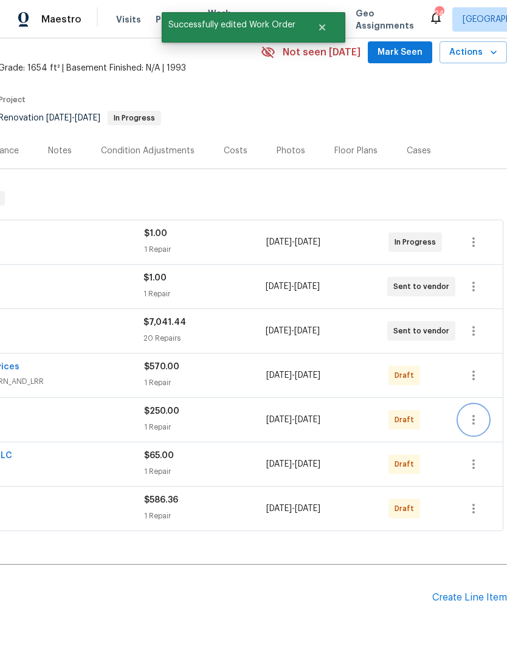
click at [476, 420] on icon "button" at bounding box center [474, 419] width 15 height 15
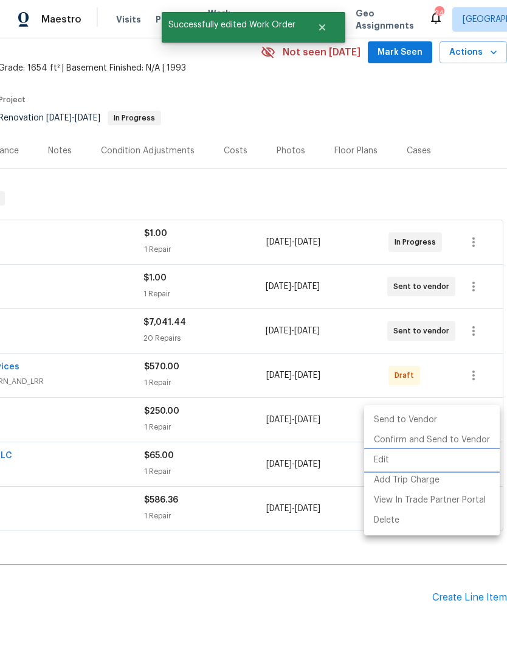
click at [427, 461] on li "Edit" at bounding box center [432, 460] width 136 height 20
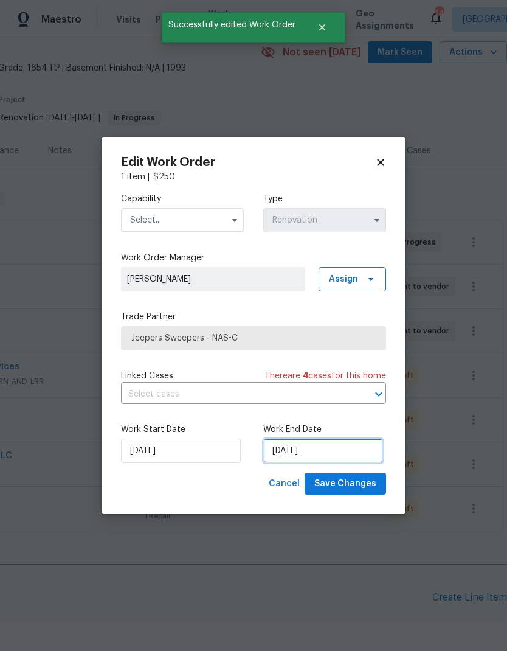
click at [310, 451] on input "[DATE]" at bounding box center [323, 451] width 120 height 24
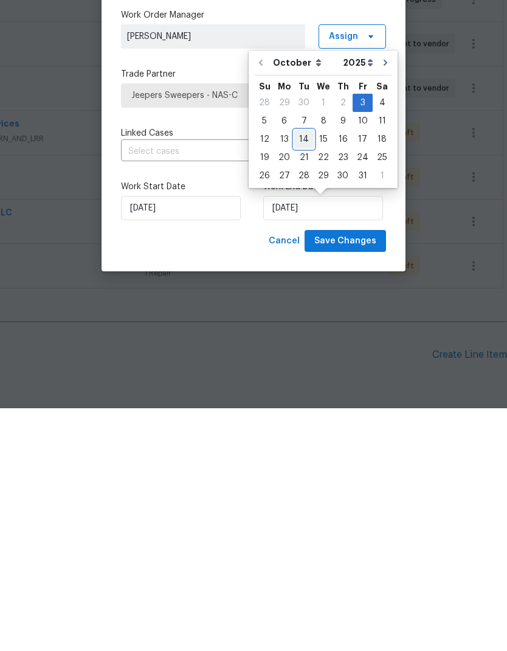
click at [306, 374] on div "14" at bounding box center [303, 382] width 19 height 17
type input "[DATE]"
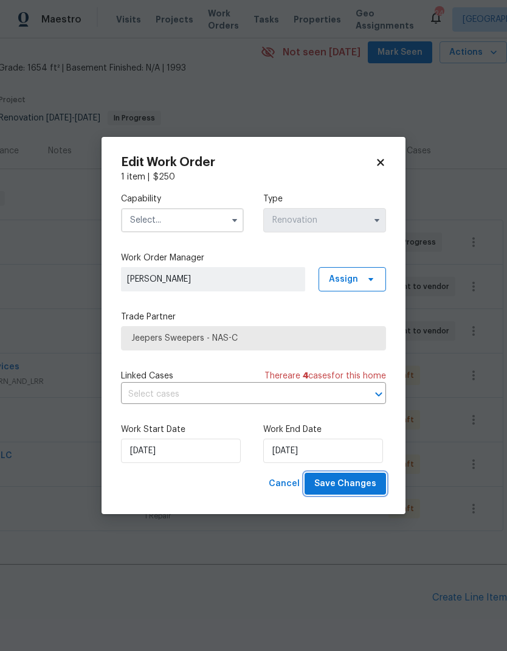
click at [355, 483] on span "Save Changes" at bounding box center [346, 483] width 62 height 15
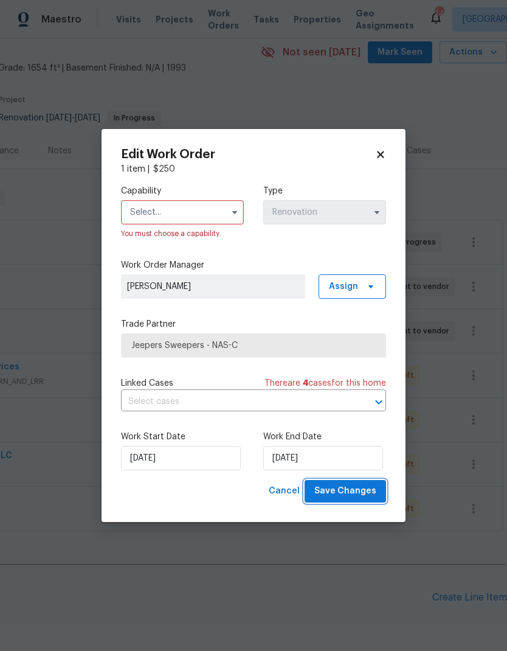
click at [350, 489] on span "Save Changes" at bounding box center [346, 491] width 62 height 15
click at [200, 209] on input "text" at bounding box center [182, 212] width 123 height 24
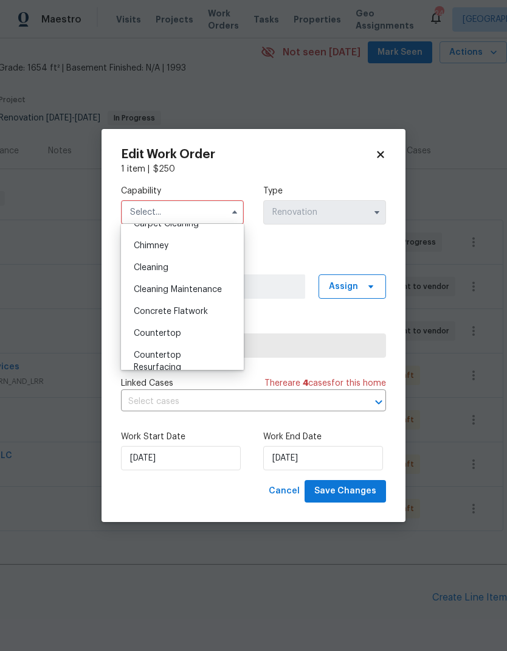
scroll to position [151, 0]
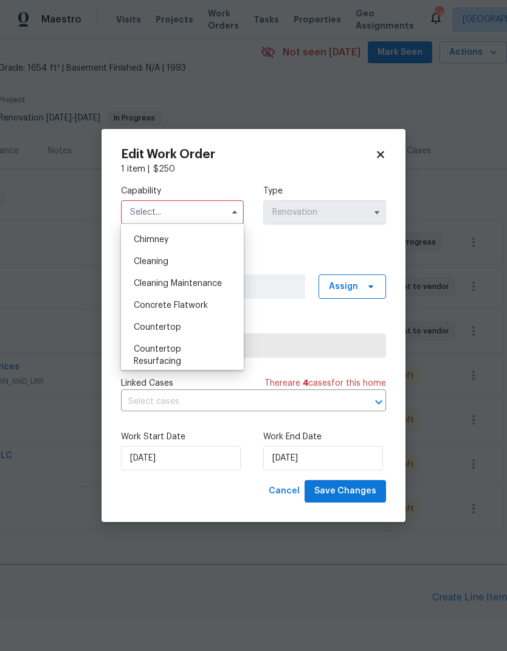
click at [193, 268] on div "Cleaning" at bounding box center [182, 262] width 117 height 22
type input "Cleaning"
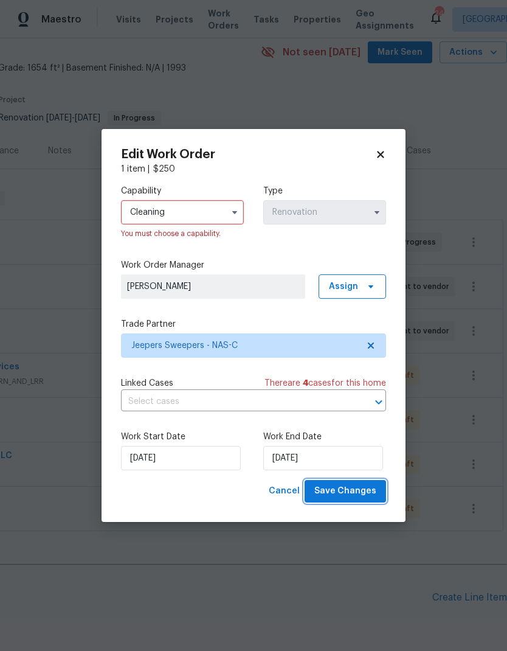
click at [346, 490] on span "Save Changes" at bounding box center [346, 491] width 62 height 15
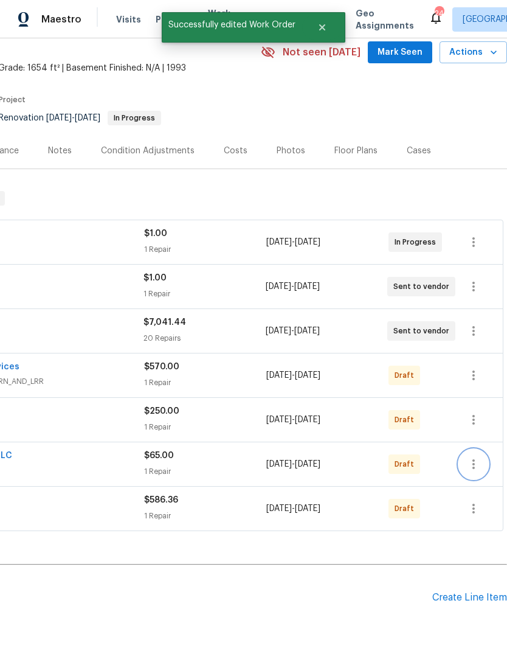
click at [478, 467] on icon "button" at bounding box center [474, 464] width 15 height 15
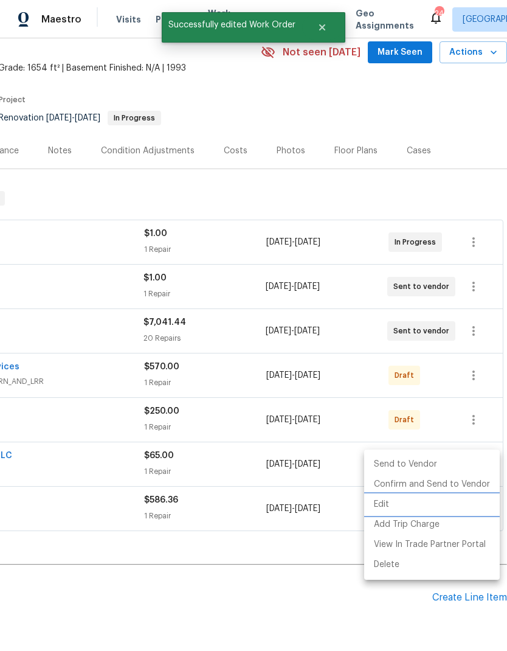
click at [433, 501] on li "Edit" at bounding box center [432, 505] width 136 height 20
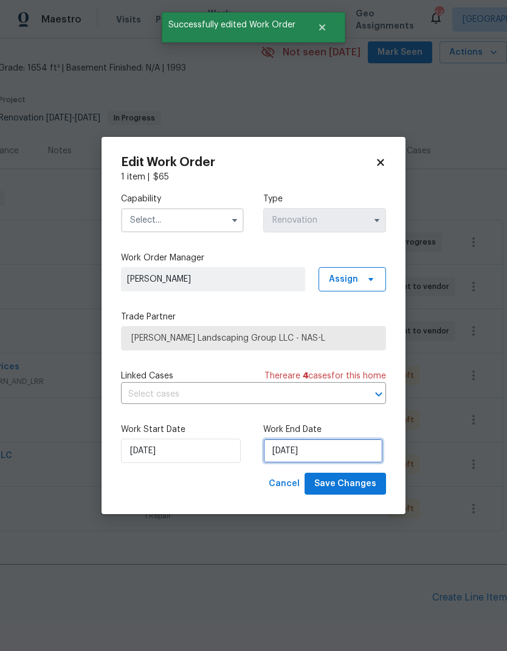
click at [333, 453] on input "[DATE]" at bounding box center [323, 451] width 120 height 24
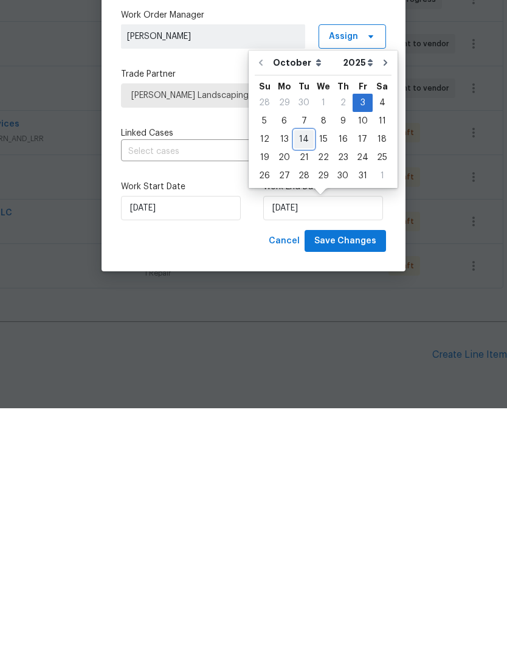
click at [308, 374] on div "14" at bounding box center [303, 382] width 19 height 17
type input "[DATE]"
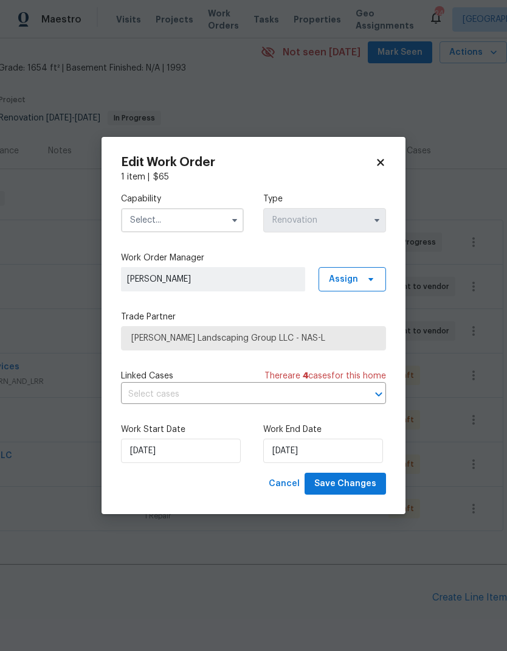
click at [214, 224] on input "text" at bounding box center [182, 220] width 123 height 24
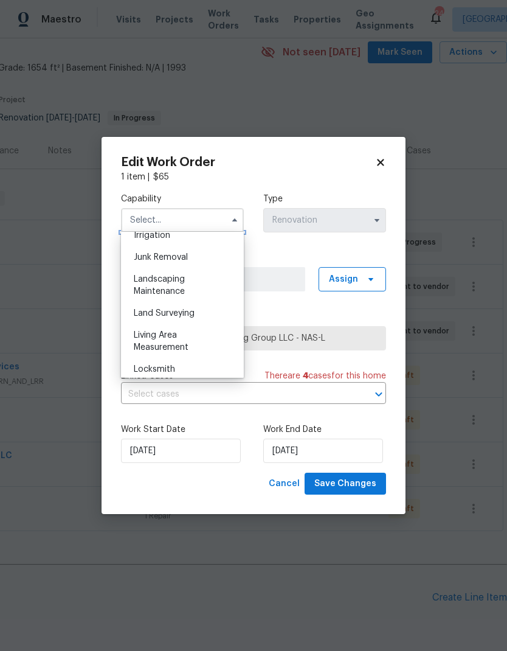
scroll to position [768, 0]
click at [206, 279] on div "Landscaping Maintenance" at bounding box center [182, 285] width 117 height 34
type input "Landscaping Maintenance"
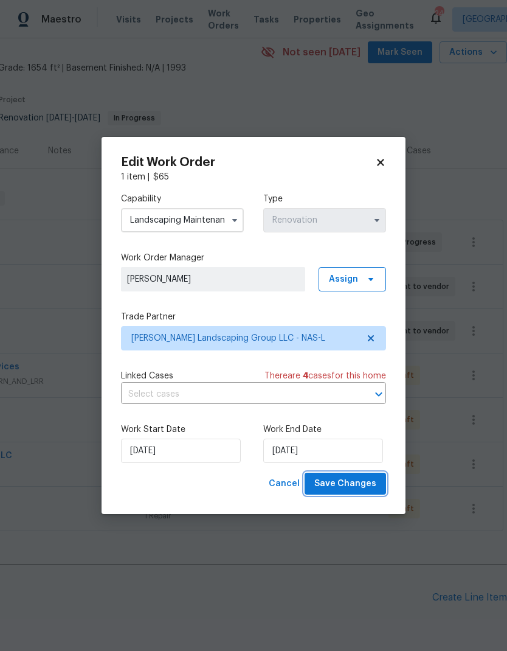
click at [356, 480] on span "Save Changes" at bounding box center [346, 483] width 62 height 15
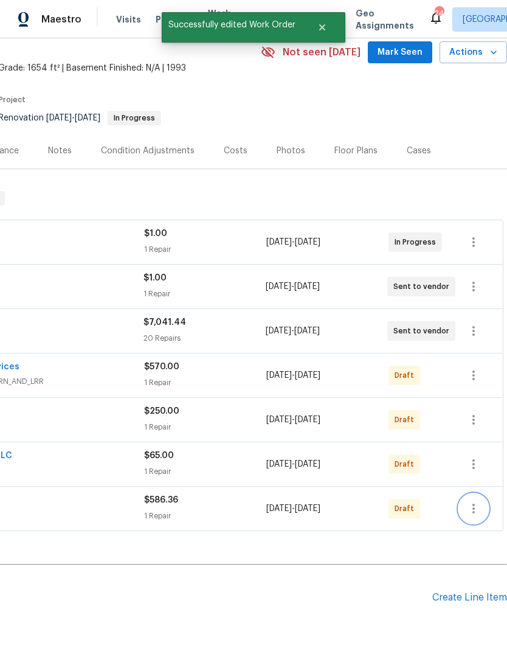
click at [478, 510] on icon "button" at bounding box center [474, 508] width 15 height 15
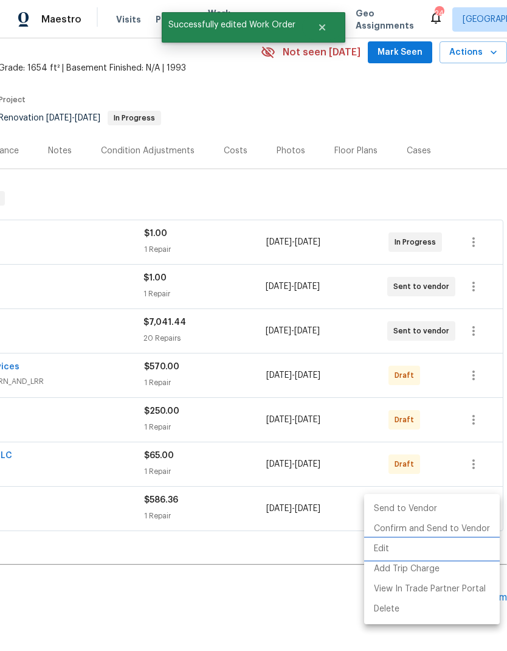
click at [451, 550] on li "Edit" at bounding box center [432, 549] width 136 height 20
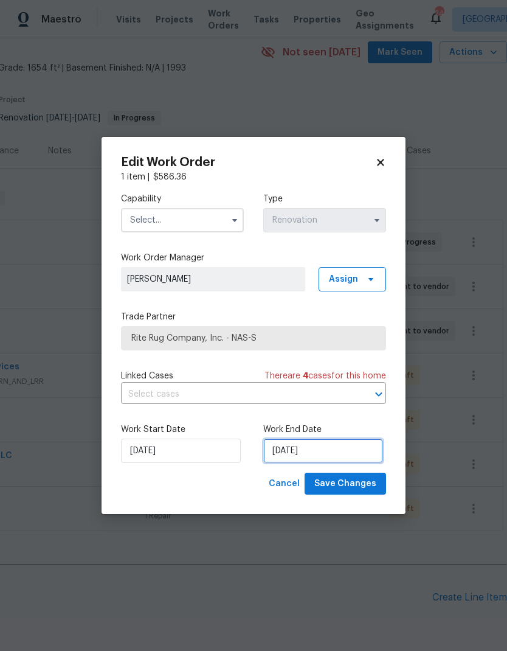
click at [348, 449] on input "[DATE]" at bounding box center [323, 451] width 120 height 24
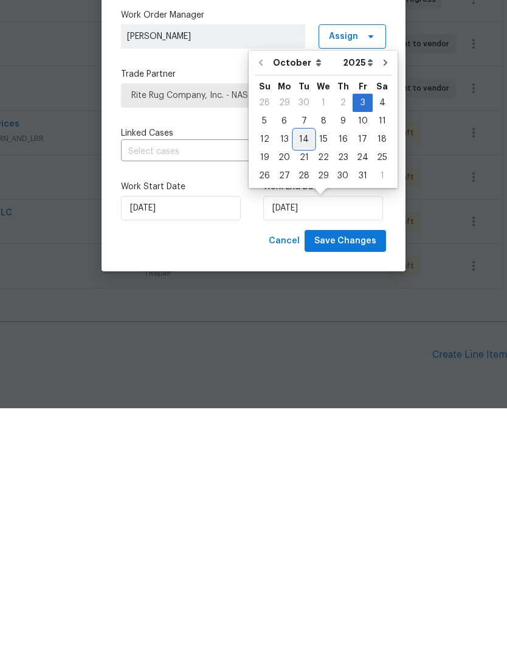
click at [307, 374] on div "14" at bounding box center [303, 382] width 19 height 17
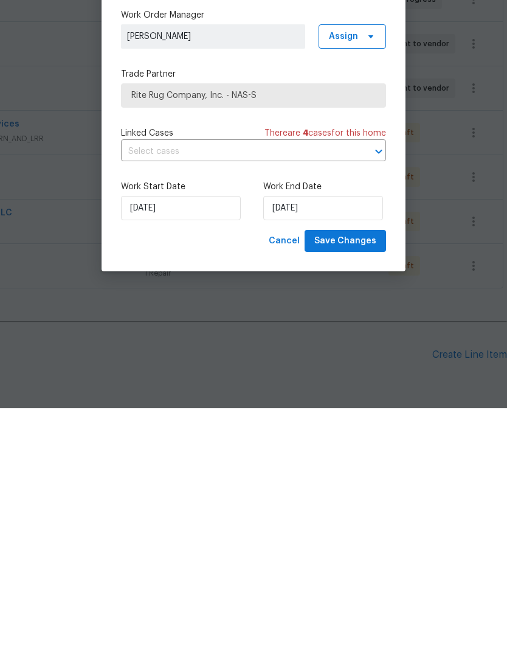
type input "[DATE]"
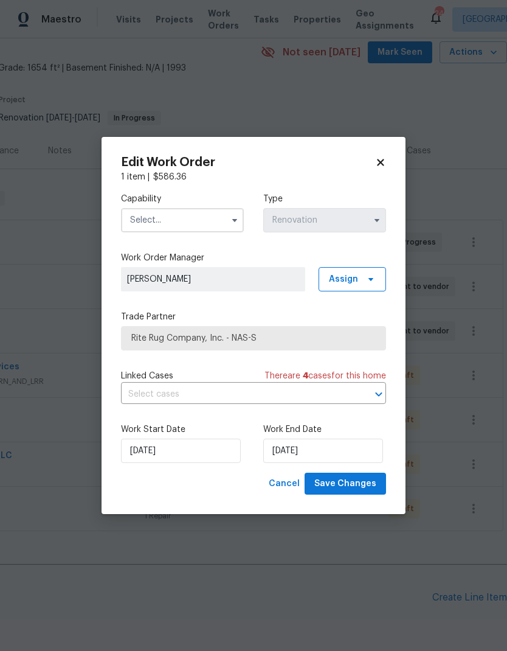
click at [196, 221] on input "text" at bounding box center [182, 220] width 123 height 24
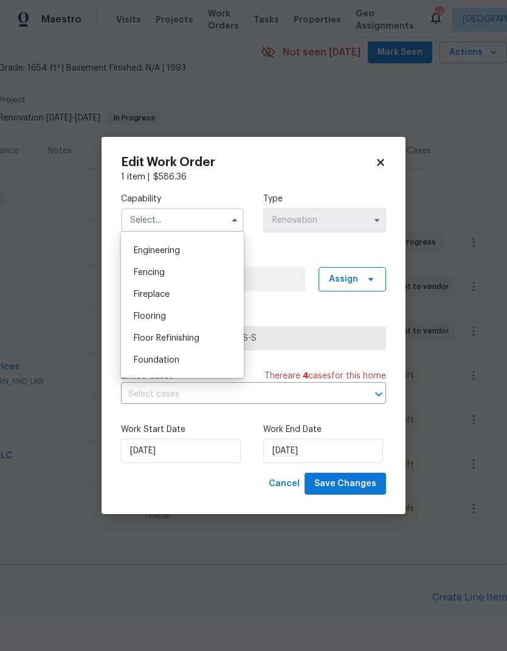
scroll to position [415, 0]
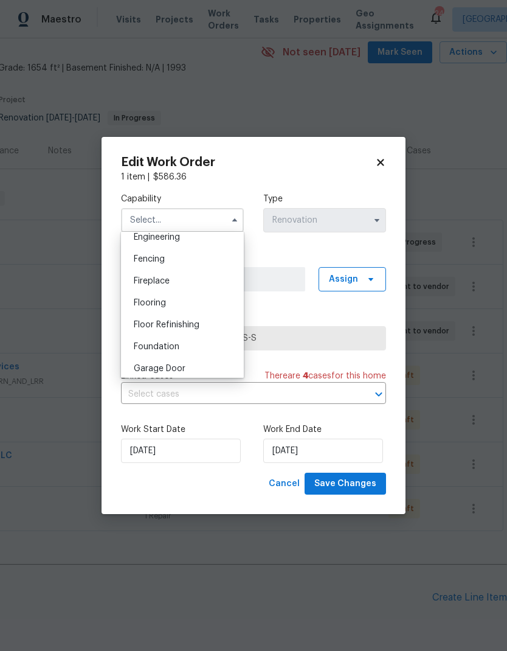
click at [195, 301] on div "Flooring" at bounding box center [182, 303] width 117 height 22
type input "Flooring"
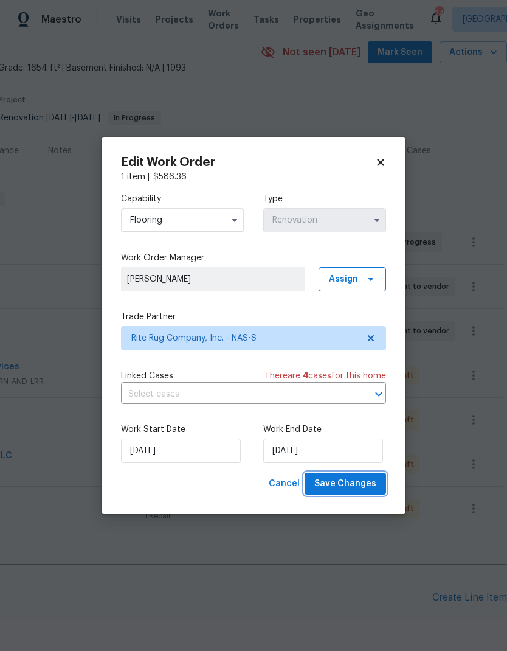
click at [358, 483] on span "Save Changes" at bounding box center [346, 483] width 62 height 15
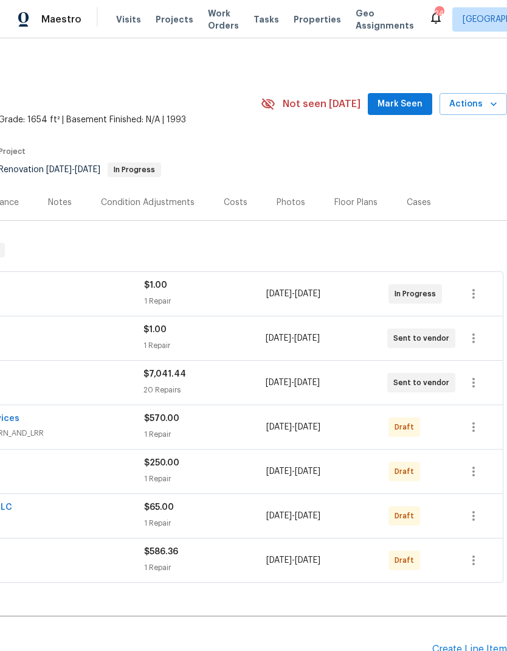
scroll to position [0, 180]
click at [475, 381] on icon "button" at bounding box center [474, 382] width 15 height 15
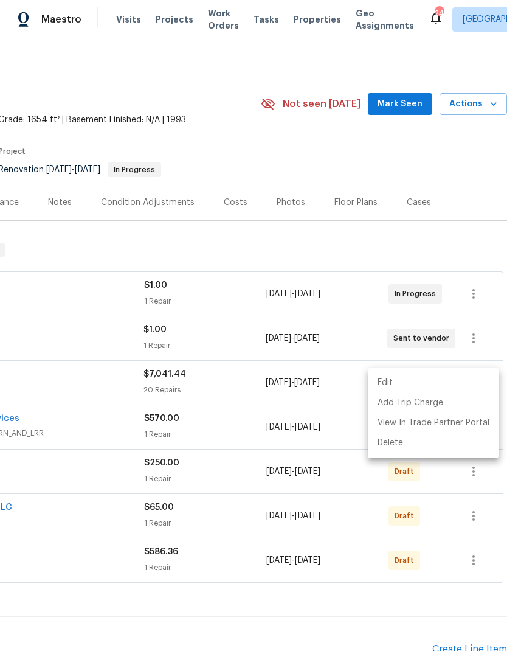
click at [448, 379] on li "Edit" at bounding box center [433, 383] width 131 height 20
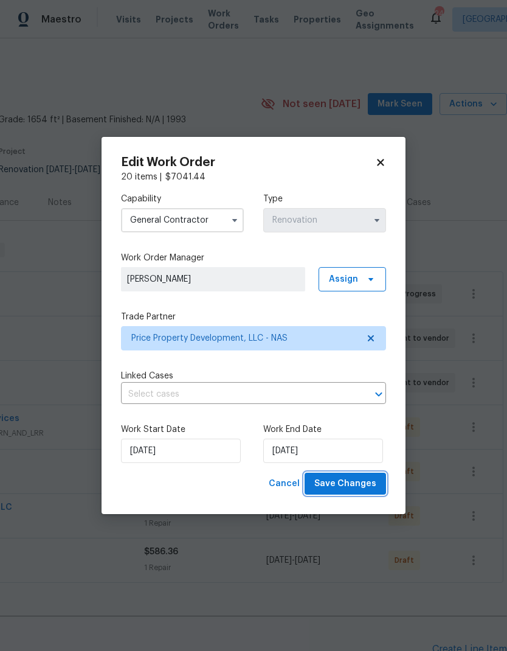
click at [362, 479] on span "Save Changes" at bounding box center [346, 483] width 62 height 15
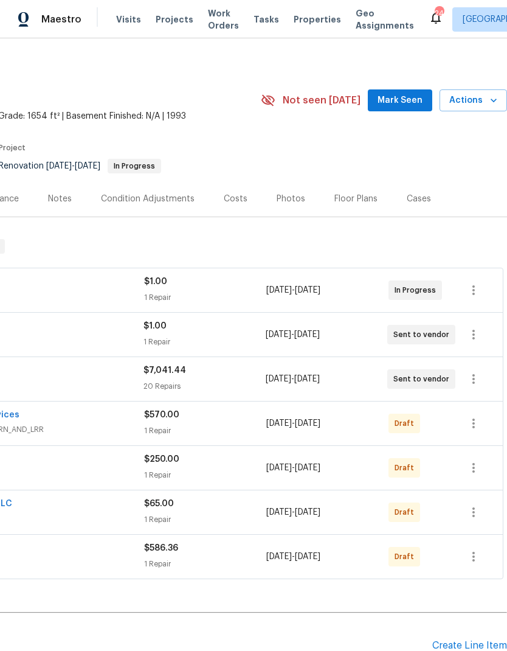
scroll to position [4, 180]
click at [478, 420] on icon "button" at bounding box center [474, 423] width 15 height 15
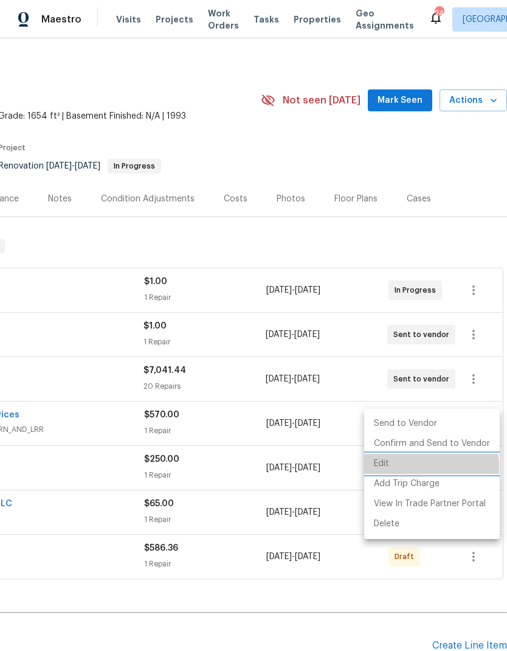
click at [419, 467] on li "Edit" at bounding box center [432, 464] width 136 height 20
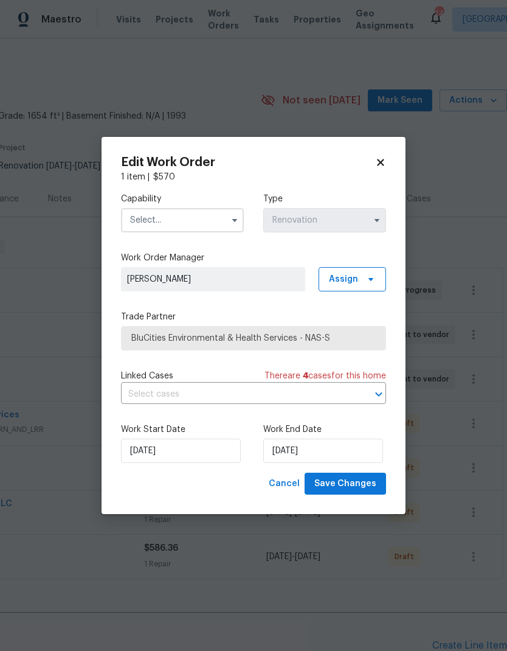
click at [383, 164] on icon at bounding box center [380, 162] width 7 height 7
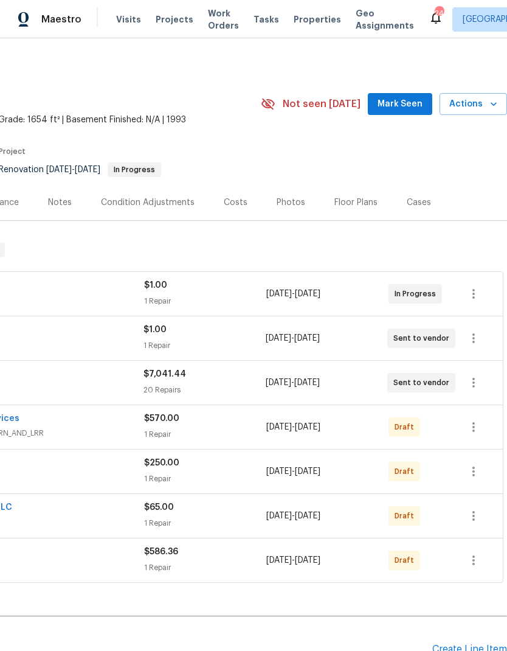
scroll to position [0, 180]
click at [477, 384] on icon "button" at bounding box center [474, 382] width 15 height 15
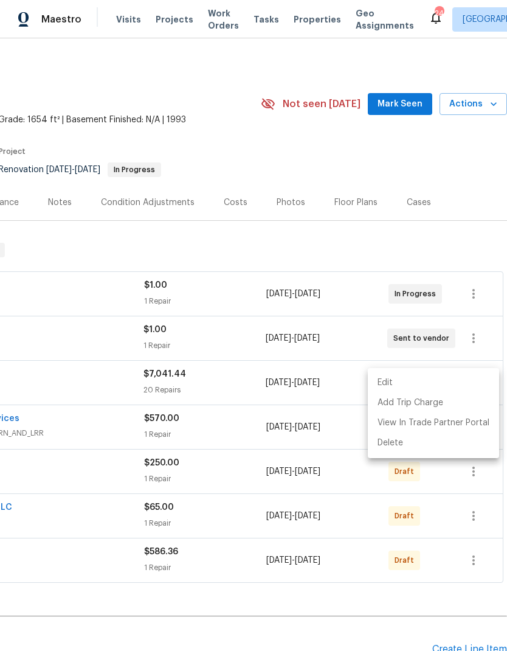
click at [235, 488] on div at bounding box center [253, 325] width 507 height 651
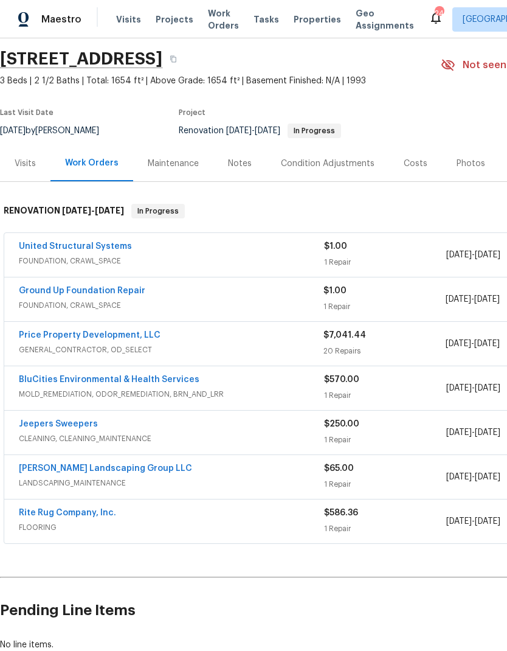
scroll to position [39, 0]
click at [169, 379] on link "BluCities Environmental & Health Services" at bounding box center [109, 379] width 181 height 9
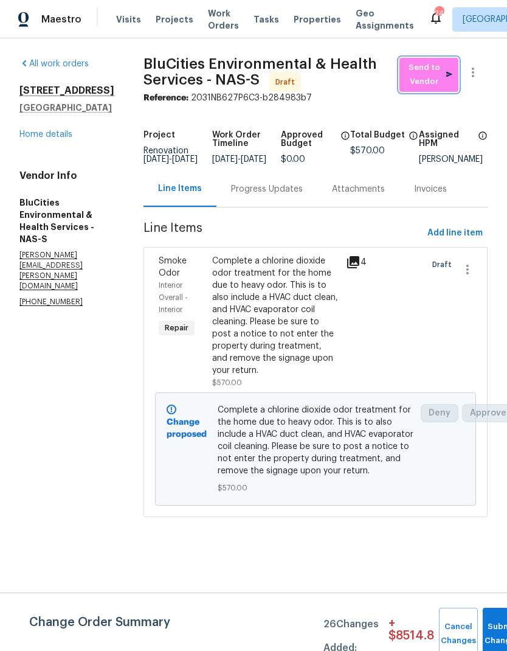
click at [425, 69] on span "Send to Vendor" at bounding box center [429, 75] width 47 height 28
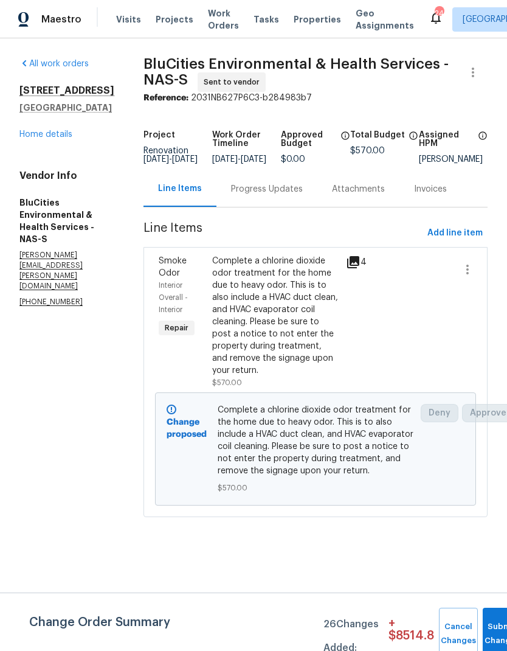
click at [269, 193] on div "Progress Updates" at bounding box center [267, 189] width 72 height 12
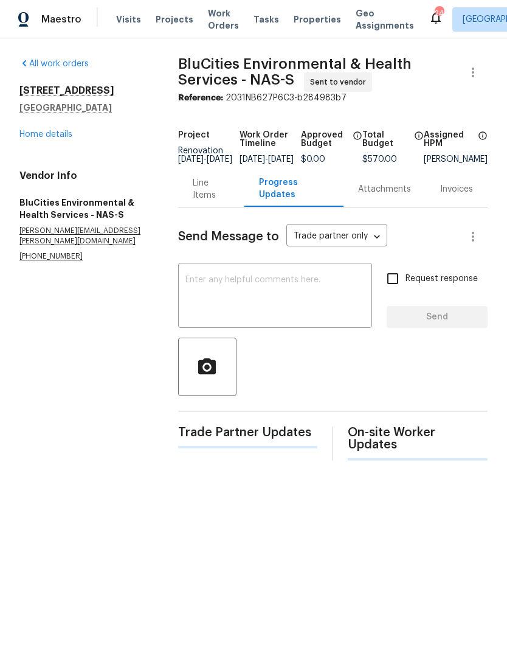
click at [272, 289] on textarea at bounding box center [275, 297] width 179 height 43
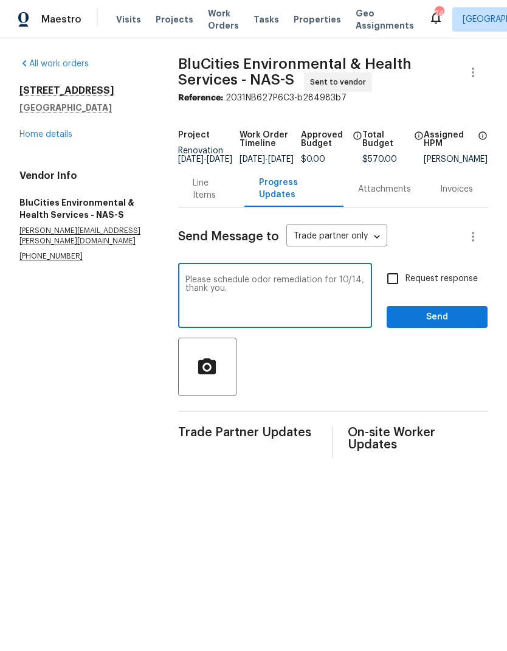
click at [360, 288] on textarea "Please schedule odor remediation for 10/14, thank you." at bounding box center [275, 297] width 179 height 43
click at [336, 305] on textarea "Please schedule odor remediation for 10/14, thank you." at bounding box center [275, 297] width 179 height 43
click at [359, 293] on textarea "Please schedule odor remediation for 10/14, thank you." at bounding box center [275, 297] width 179 height 43
click at [360, 285] on textarea "Please schedule odor remediation for 10/14, thank you." at bounding box center [275, 297] width 179 height 43
click at [356, 293] on textarea "Please schedule odor remediation for 10/14, thank you." at bounding box center [275, 297] width 179 height 43
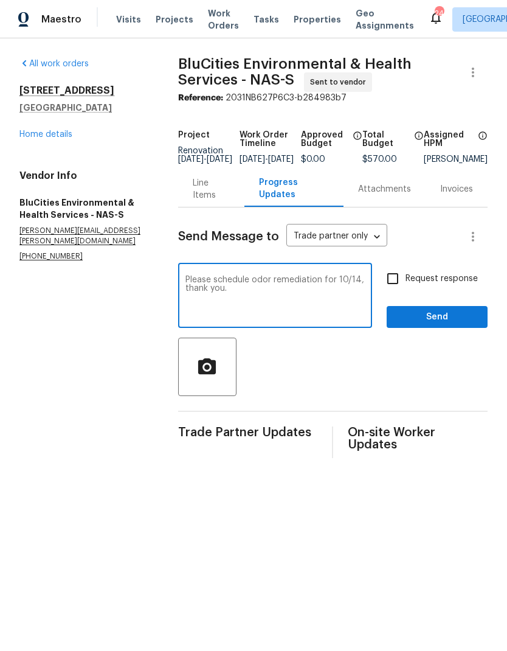
click at [361, 285] on textarea "Please schedule odor remediation for 10/14, thank you." at bounding box center [275, 297] width 179 height 43
click at [360, 285] on textarea "Please schedule odor remediation for 10/14, thank you." at bounding box center [275, 297] width 179 height 43
click at [348, 297] on textarea "Please schedule odor remediation for 10/14, thank you." at bounding box center [275, 297] width 179 height 43
click at [352, 287] on textarea "Please schedule odor remediation for 10/14, thank you." at bounding box center [275, 297] width 179 height 43
type textarea "Please schedule odor remediation for 10/14 PM, to be removed by 10/15AM, thank …"
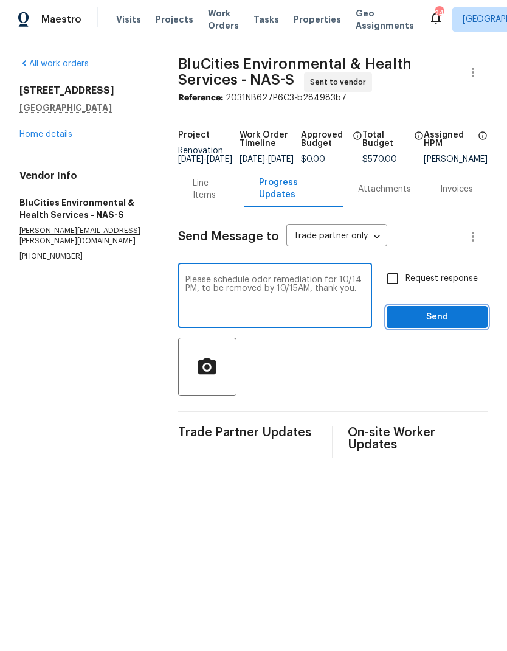
click at [457, 322] on span "Send" at bounding box center [438, 317] width 82 height 15
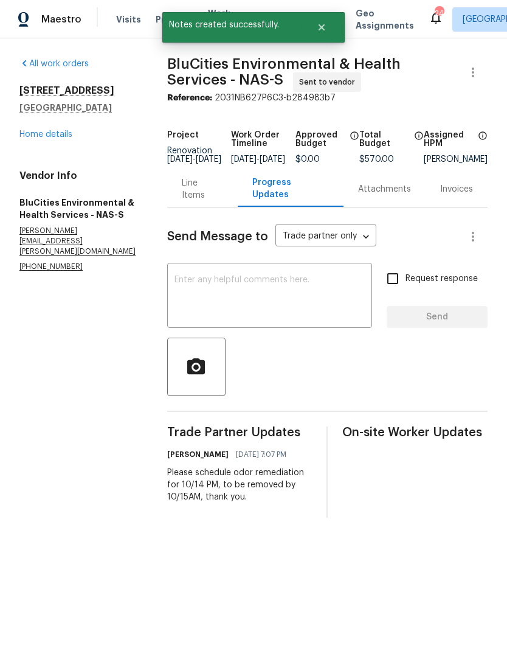
click at [61, 134] on link "Home details" at bounding box center [45, 134] width 53 height 9
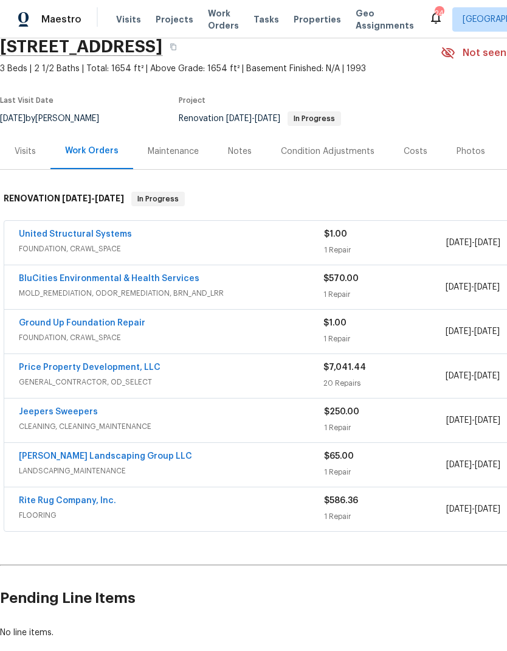
scroll to position [51, 0]
click at [85, 411] on link "Jeepers Sweepers" at bounding box center [58, 412] width 79 height 9
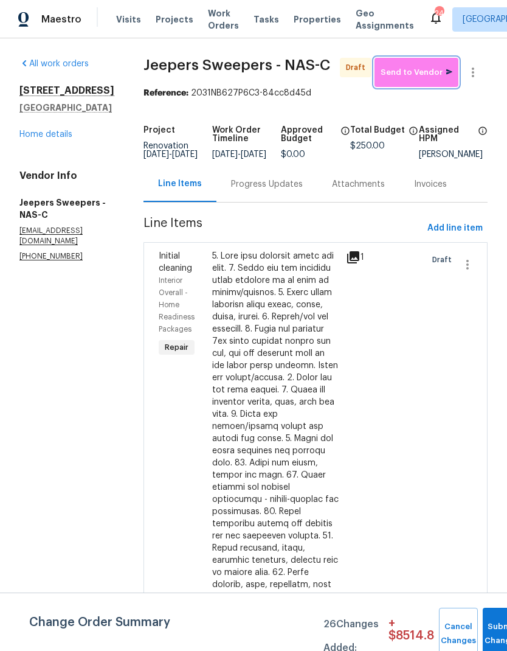
click at [409, 76] on span "Send to Vendor" at bounding box center [417, 73] width 72 height 14
click at [296, 190] on div "Progress Updates" at bounding box center [267, 184] width 72 height 12
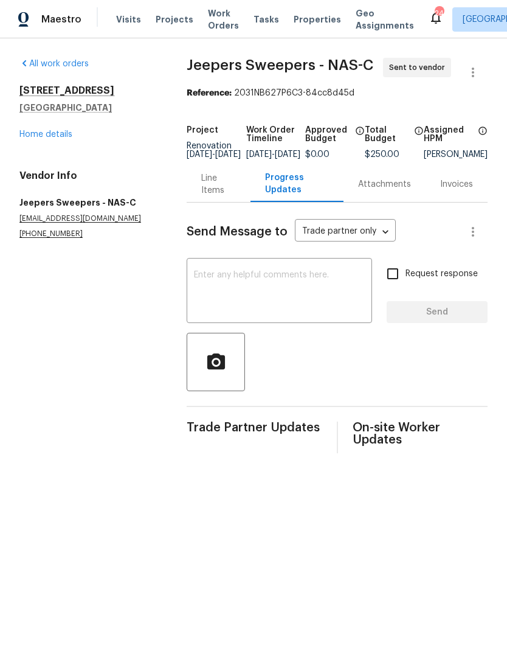
click at [274, 282] on textarea at bounding box center [279, 292] width 171 height 43
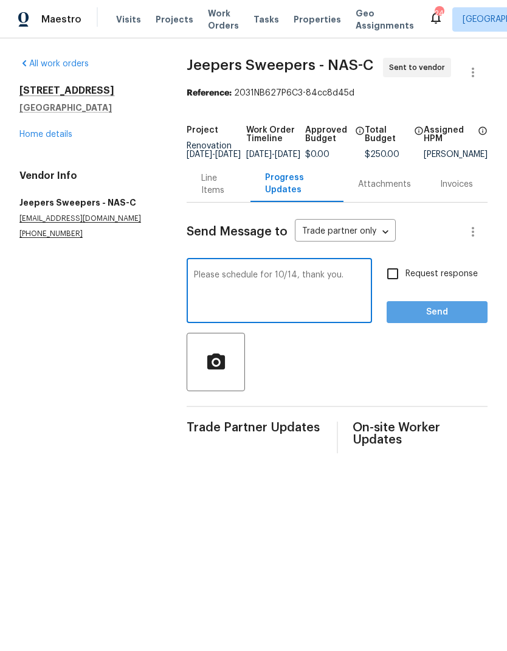
type textarea "Please schedule for 10/14, thank you."
click at [447, 320] on span "Send" at bounding box center [438, 312] width 82 height 15
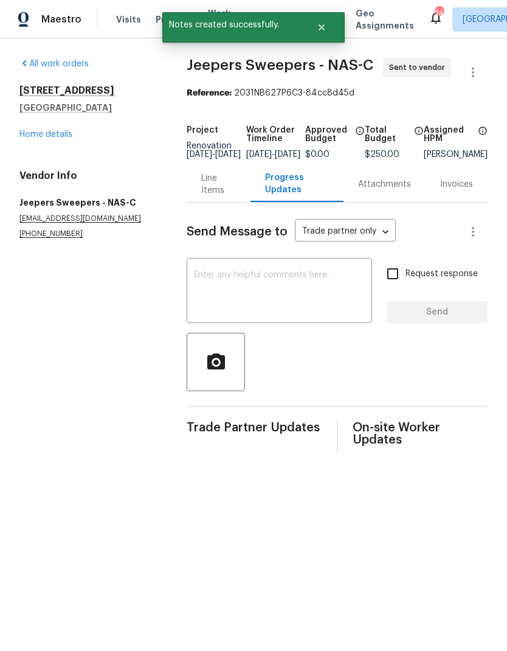
click at [50, 137] on link "Home details" at bounding box center [45, 134] width 53 height 9
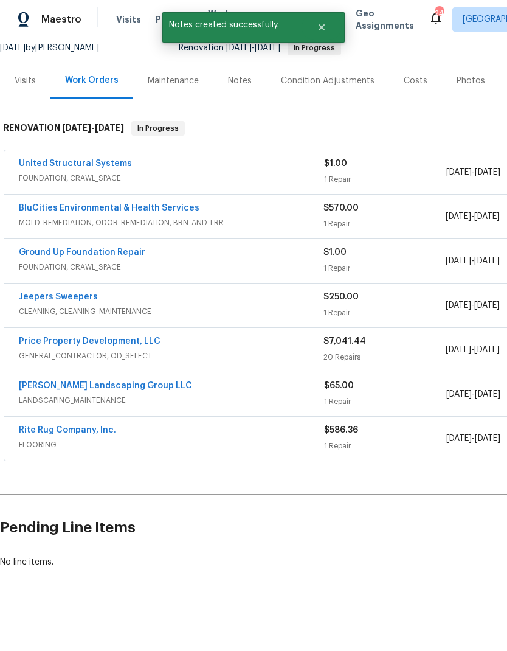
scroll to position [121, 0]
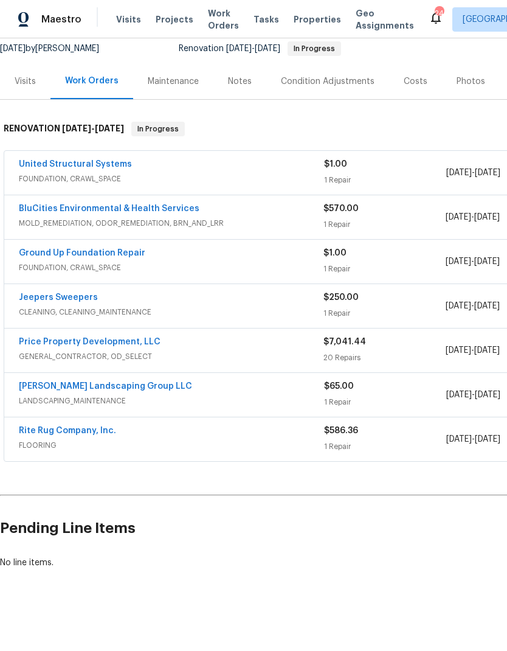
click at [138, 385] on link "[PERSON_NAME] Landscaping Group LLC" at bounding box center [105, 386] width 173 height 9
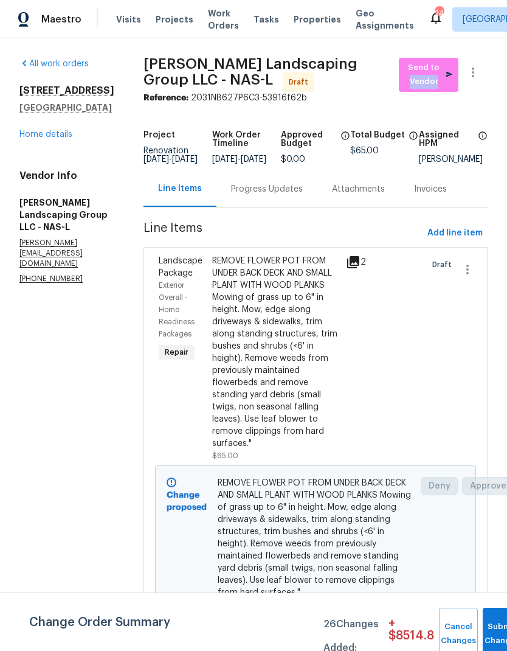
click at [389, 108] on section "Sandoval Landscaping Group LLC - NAS-L Draft Send to Vendor Reference: 2031NB62…" at bounding box center [316, 364] width 344 height 613
click at [423, 79] on span "Send to Vendor" at bounding box center [428, 75] width 47 height 28
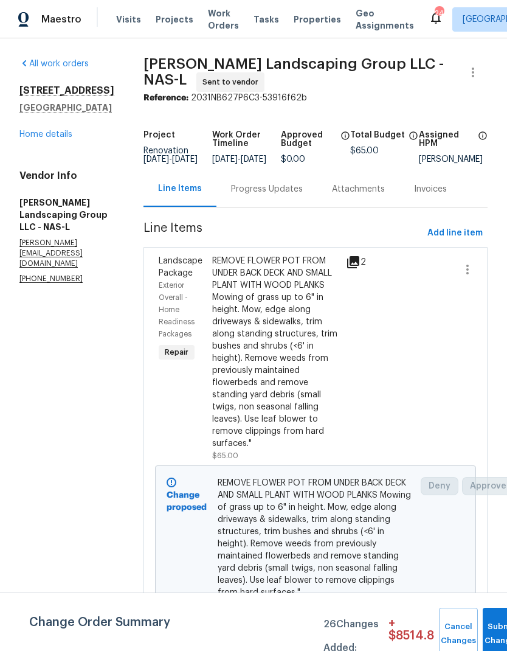
click at [301, 195] on div "Progress Updates" at bounding box center [267, 189] width 72 height 12
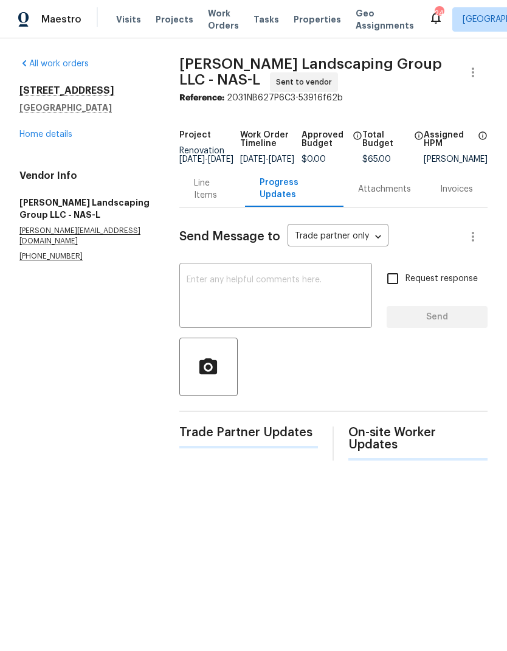
click at [301, 304] on textarea at bounding box center [276, 297] width 178 height 43
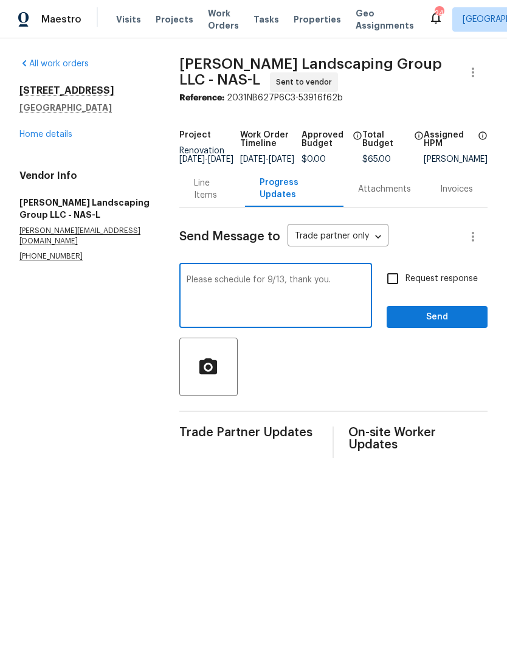
type textarea "Please schedule for 9/13, thank you."
click at [445, 325] on span "Send" at bounding box center [438, 317] width 82 height 15
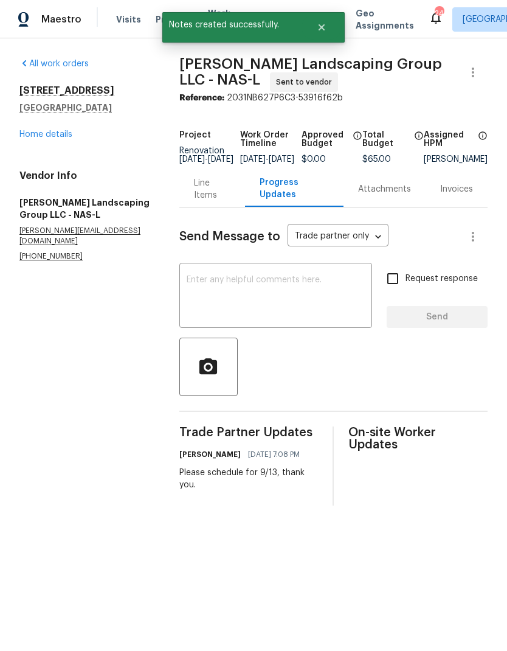
click at [57, 134] on link "Home details" at bounding box center [45, 134] width 53 height 9
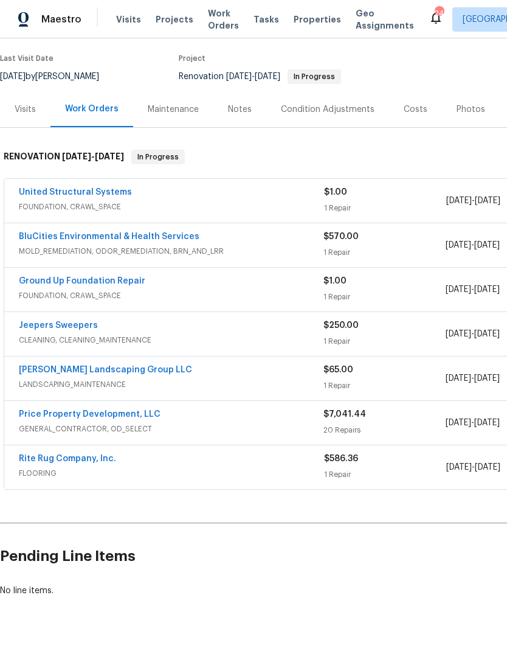
scroll to position [93, 0]
click at [100, 460] on link "Rite Rug Company, Inc." at bounding box center [67, 458] width 97 height 9
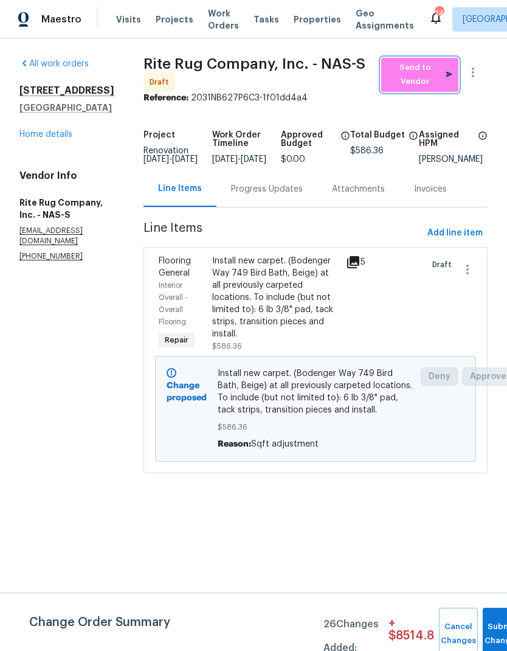
click at [420, 75] on span "Send to Vendor" at bounding box center [420, 75] width 65 height 28
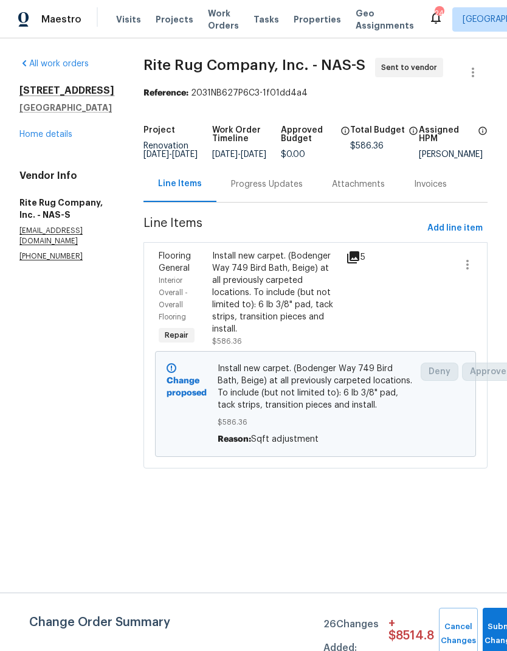
click at [293, 190] on div "Progress Updates" at bounding box center [267, 184] width 72 height 12
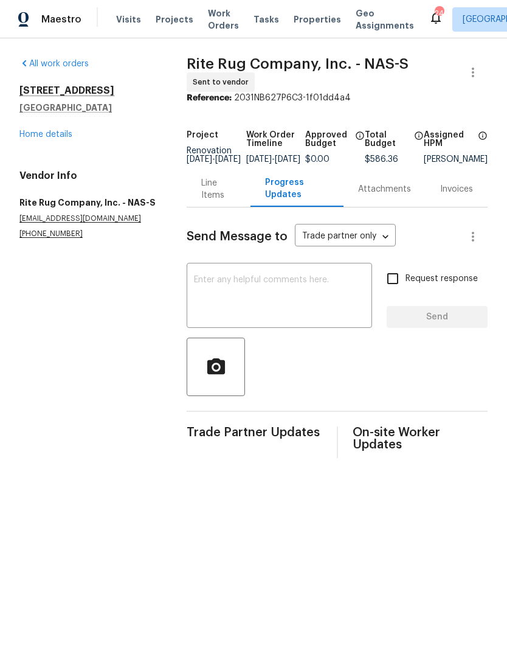
click at [272, 296] on textarea at bounding box center [279, 297] width 171 height 43
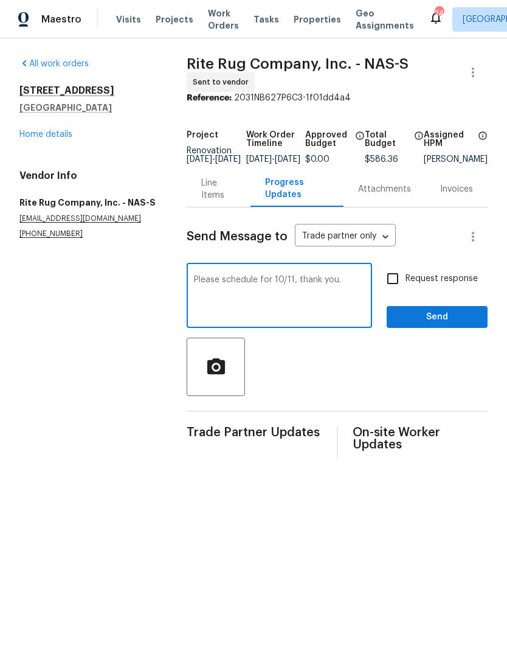
type textarea "Please schedule for 10/11, thank you."
click at [447, 325] on span "Send" at bounding box center [438, 317] width 82 height 15
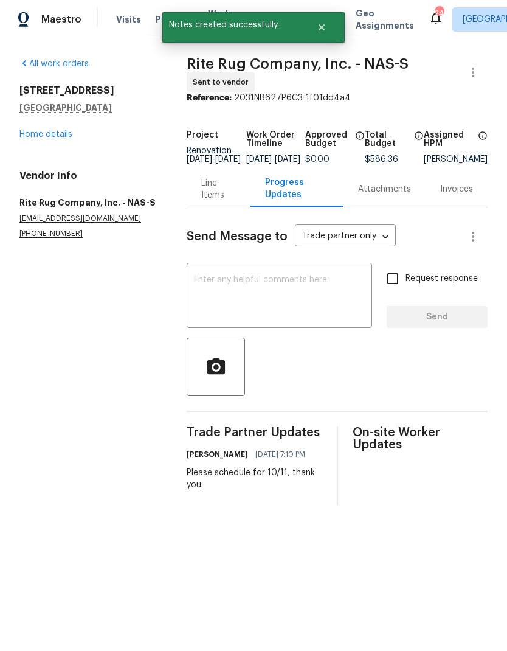
click at [75, 145] on div "All work orders 404 Elfie Ct Clarksville, TN 37040 Home details Vendor Info Rit…" at bounding box center [88, 148] width 138 height 181
click at [74, 145] on div "All work orders 404 Elfie Ct Clarksville, TN 37040 Home details Vendor Info Rit…" at bounding box center [88, 148] width 138 height 181
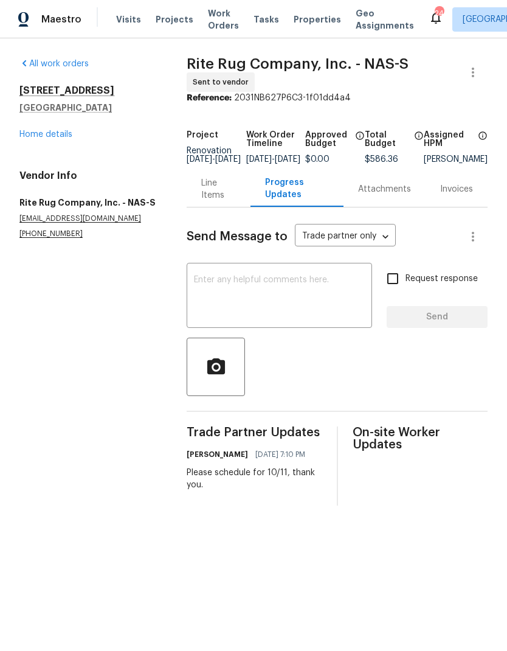
click at [56, 127] on div "404 Elfie Ct Clarksville, TN 37040 Home details" at bounding box center [88, 113] width 138 height 56
click at [55, 126] on div "404 Elfie Ct Clarksville, TN 37040 Home details" at bounding box center [88, 113] width 138 height 56
click at [45, 135] on link "Home details" at bounding box center [45, 134] width 53 height 9
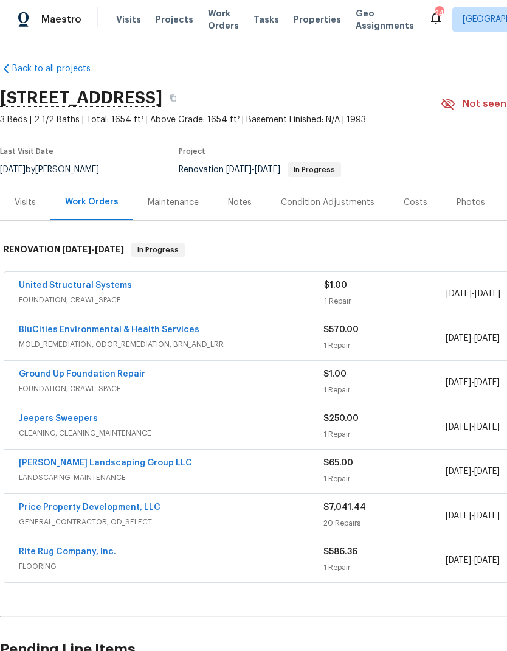
click at [127, 509] on link "Price Property Development, LLC" at bounding box center [90, 507] width 142 height 9
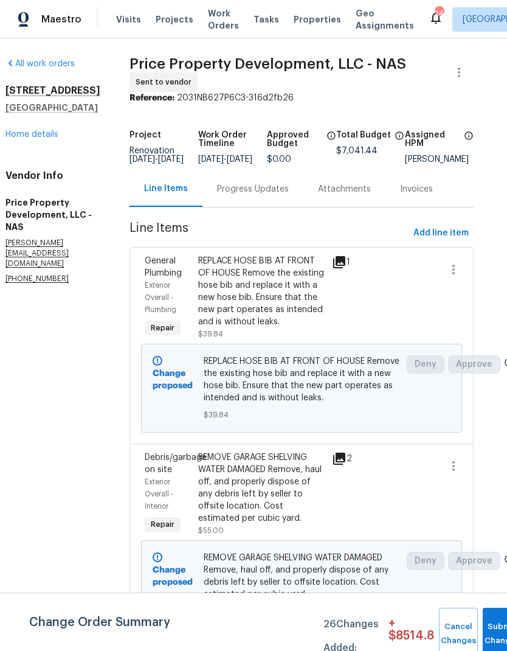
scroll to position [0, 15]
click at [282, 195] on div "Progress Updates" at bounding box center [253, 189] width 72 height 12
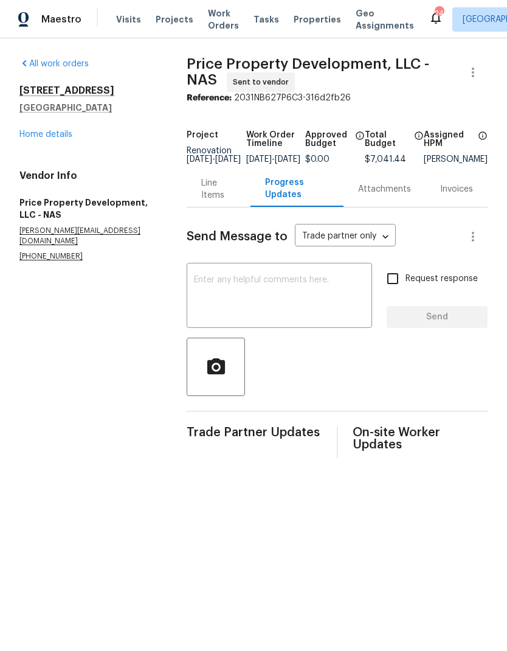
click at [276, 294] on textarea at bounding box center [279, 297] width 171 height 43
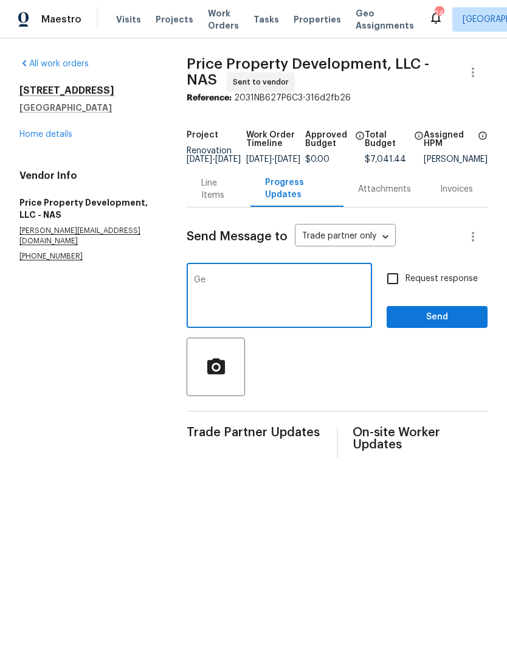
type textarea "G"
type textarea "Please get dinning room floor inspected on first day, thank you."
click at [439, 321] on span "Send" at bounding box center [438, 317] width 82 height 15
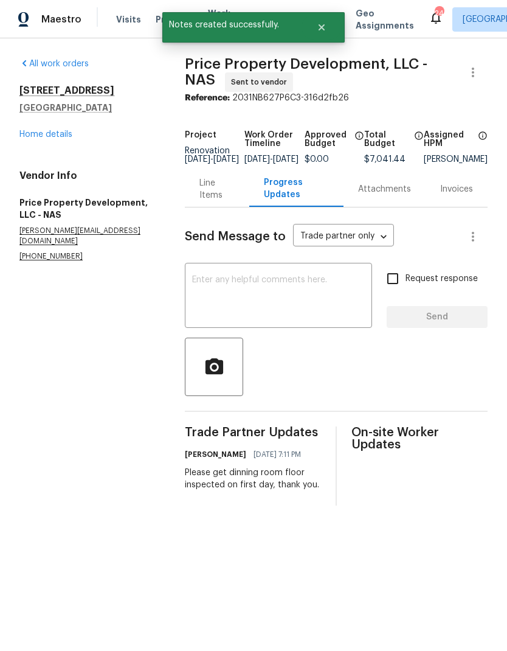
click at [316, 290] on textarea at bounding box center [278, 297] width 173 height 43
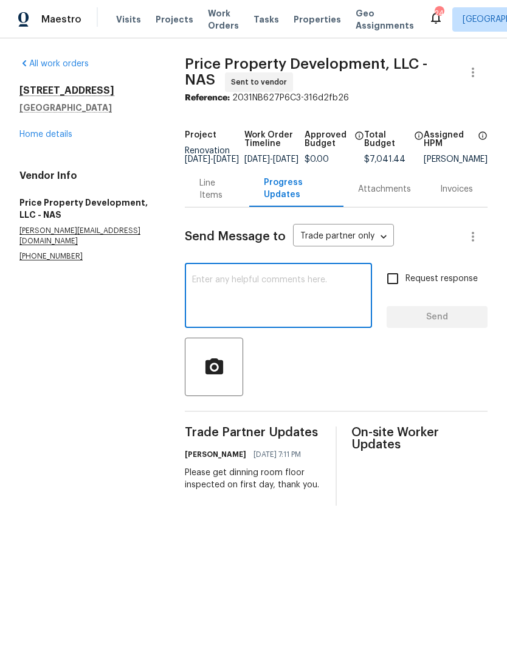
click at [64, 136] on link "Home details" at bounding box center [45, 134] width 53 height 9
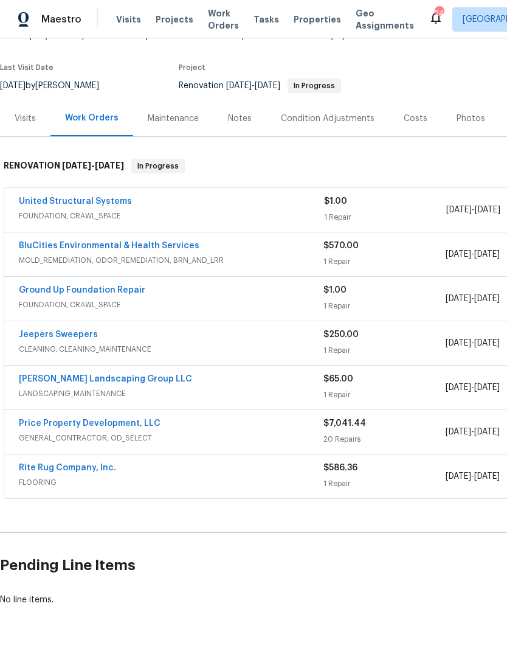
scroll to position [84, 0]
click at [231, 123] on div "Notes" at bounding box center [240, 119] width 24 height 12
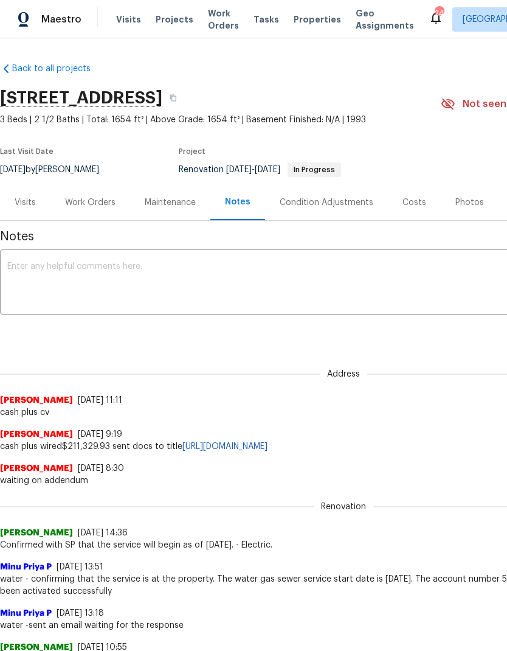
click at [208, 280] on textarea at bounding box center [343, 283] width 673 height 43
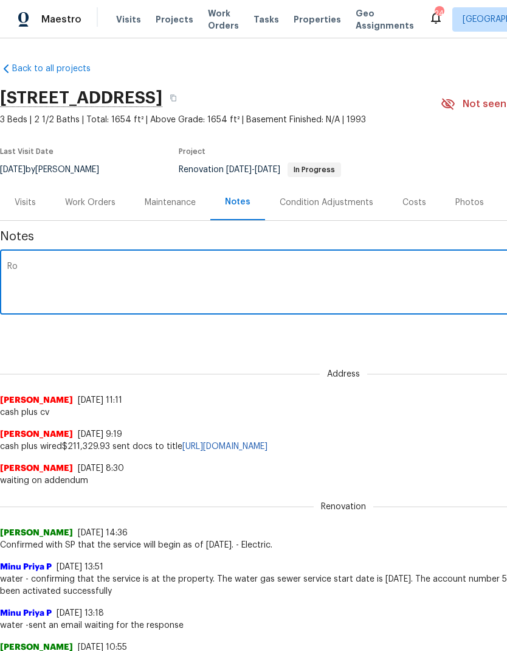
type textarea "R"
click at [54, 64] on link "Back to all projects" at bounding box center [58, 69] width 117 height 12
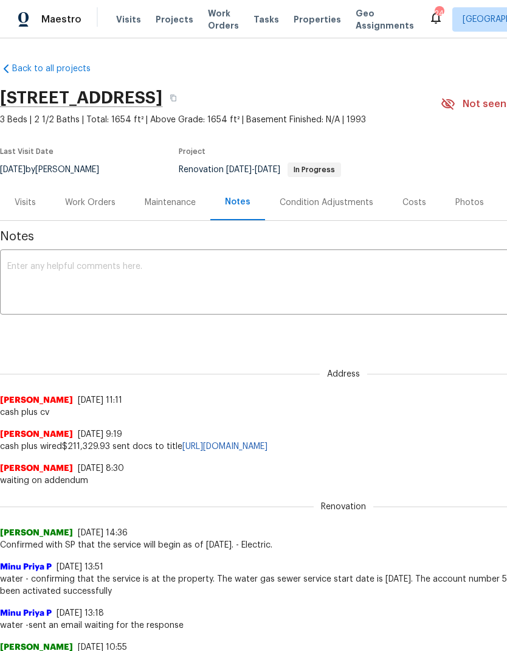
click at [97, 195] on div "Work Orders" at bounding box center [90, 202] width 80 height 36
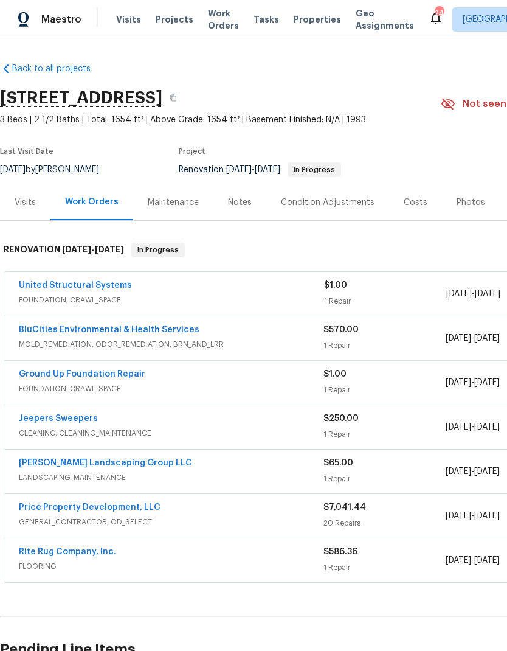
click at [121, 508] on link "Price Property Development, LLC" at bounding box center [90, 507] width 142 height 9
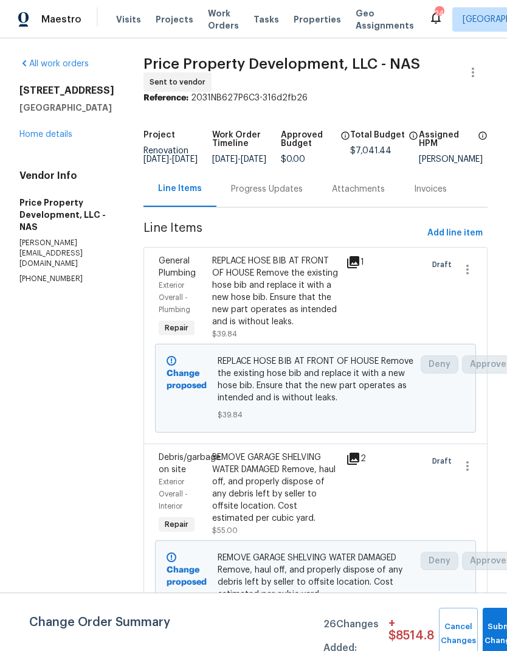
click at [290, 195] on div "Progress Updates" at bounding box center [267, 189] width 72 height 12
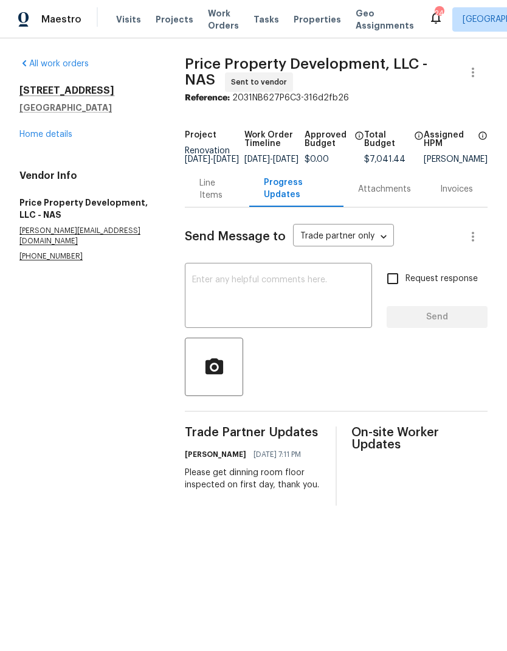
click at [277, 285] on textarea at bounding box center [278, 297] width 173 height 43
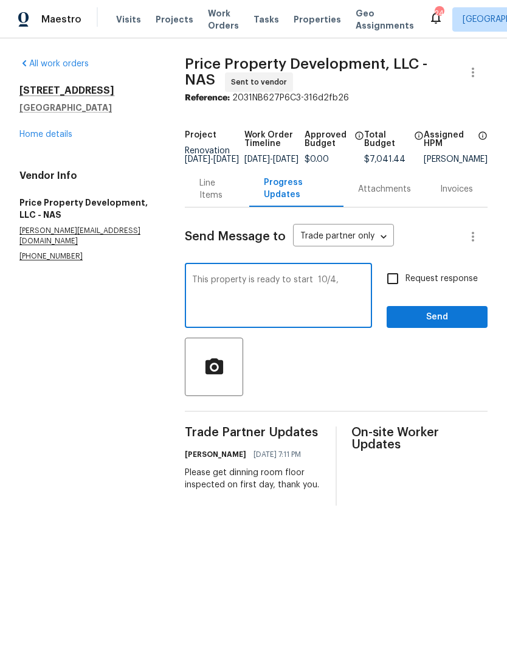
click at [352, 290] on textarea "This property is ready to start 10/4," at bounding box center [278, 297] width 173 height 43
type textarea "This property is ready to start. All carpet areas will be replaced, please cove…"
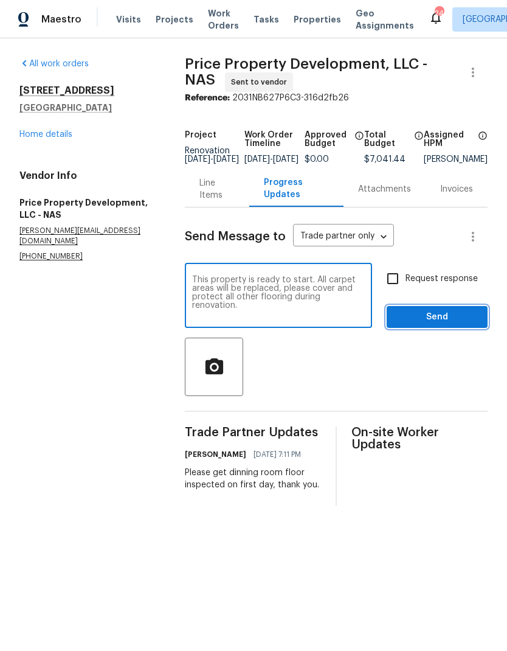
click at [449, 324] on span "Send" at bounding box center [438, 317] width 82 height 15
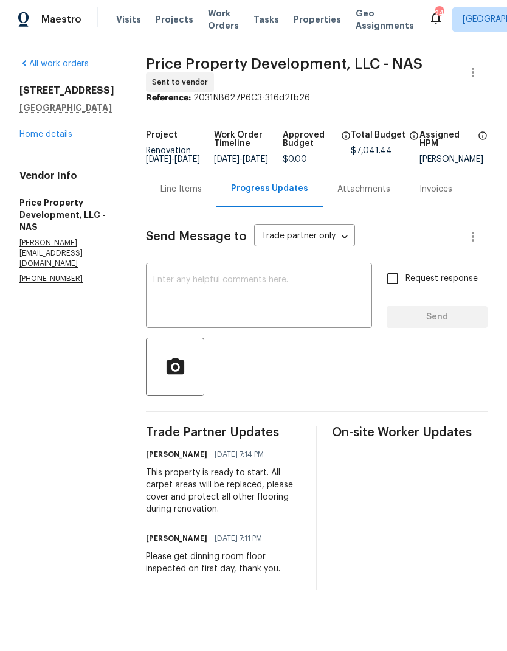
click at [283, 297] on textarea at bounding box center [259, 297] width 212 height 43
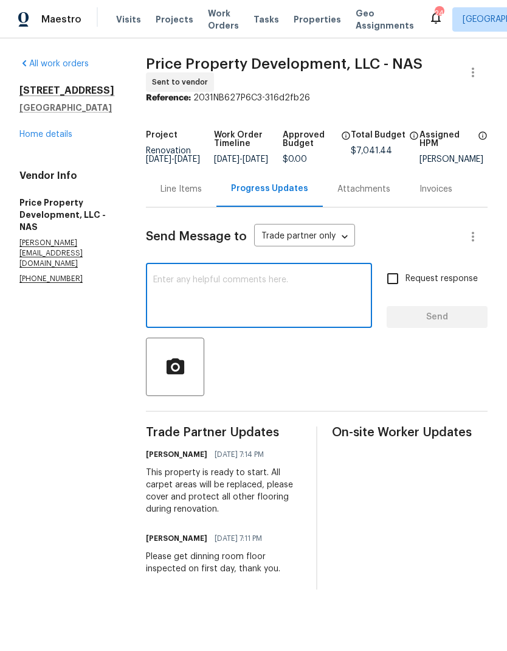
click at [313, 299] on textarea at bounding box center [259, 297] width 212 height 43
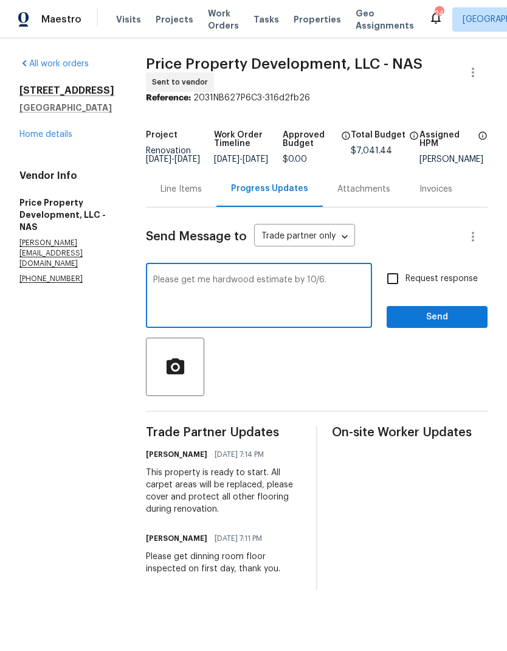
type textarea "Please get me hardwood estimate by 10/6."
click at [447, 325] on span "Send" at bounding box center [438, 317] width 82 height 15
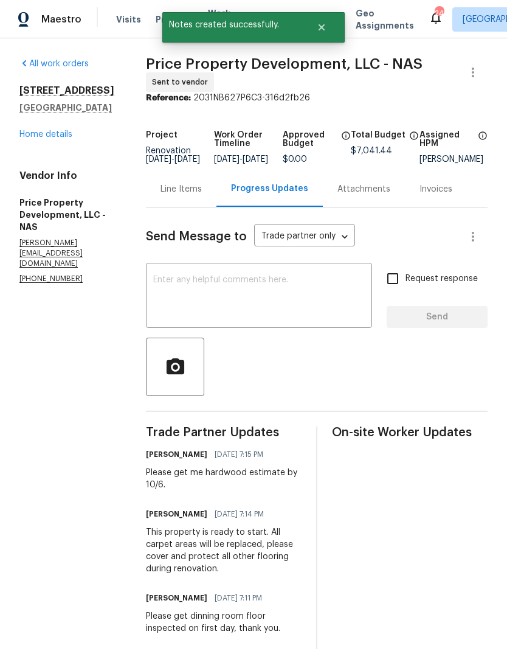
click at [316, 294] on textarea at bounding box center [259, 297] width 212 height 43
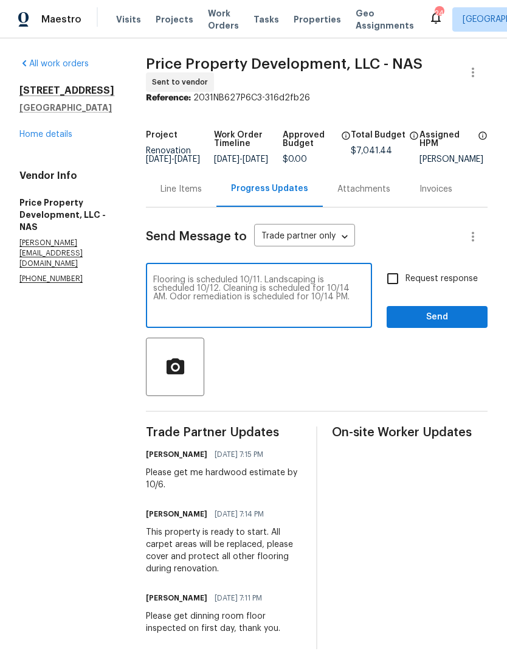
type textarea "Flooring is scheduled 10/11. Landscaping is scheduled 10/12. Cleaning is schedu…"
click at [443, 324] on span "Send" at bounding box center [438, 317] width 82 height 15
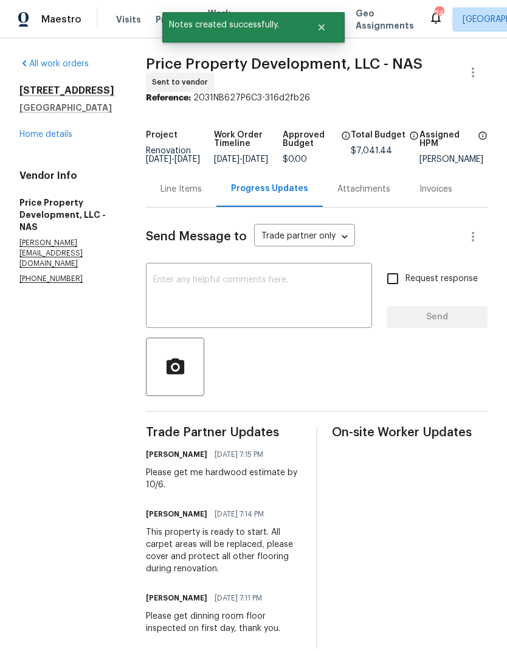
click at [309, 294] on textarea at bounding box center [259, 297] width 212 height 43
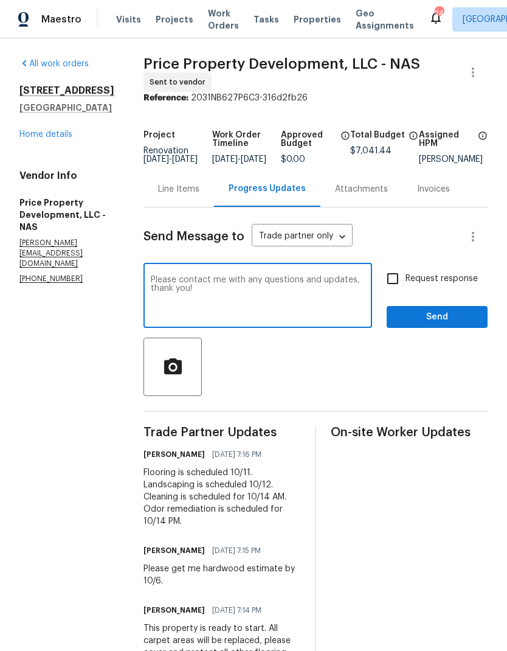
type textarea "Please contact me with any questions and updates, thank you!"
click at [448, 324] on span "Send" at bounding box center [438, 317] width 82 height 15
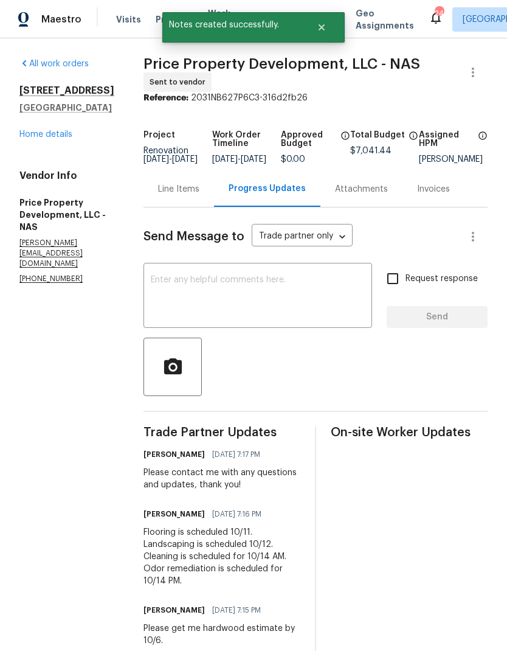
click at [60, 137] on link "Home details" at bounding box center [45, 134] width 53 height 9
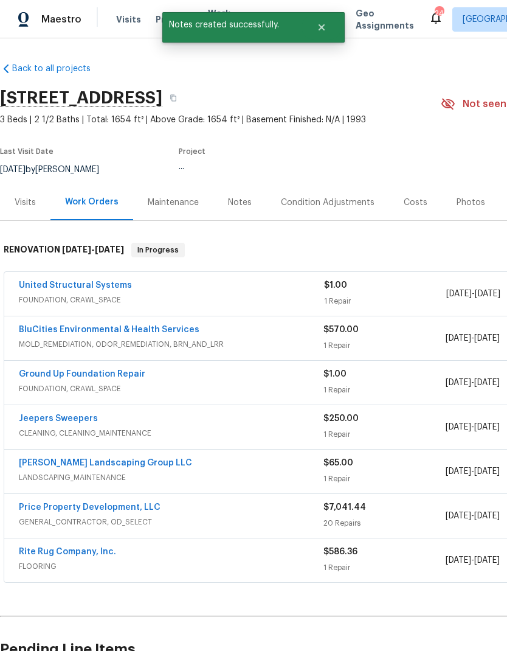
click at [249, 200] on div "Notes" at bounding box center [240, 202] width 24 height 12
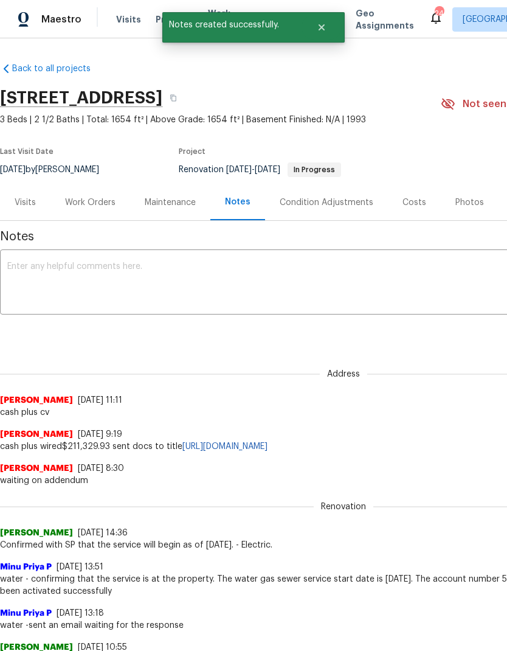
click at [302, 277] on textarea at bounding box center [343, 283] width 673 height 43
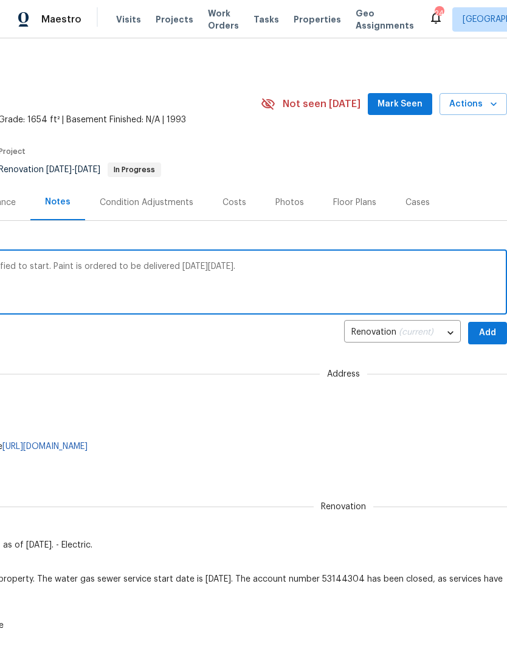
scroll to position [0, 180]
type textarea "D1W is complete. All vendor have been notified to start. Paint is ordered to be…"
click at [488, 329] on span "Add" at bounding box center [487, 332] width 19 height 15
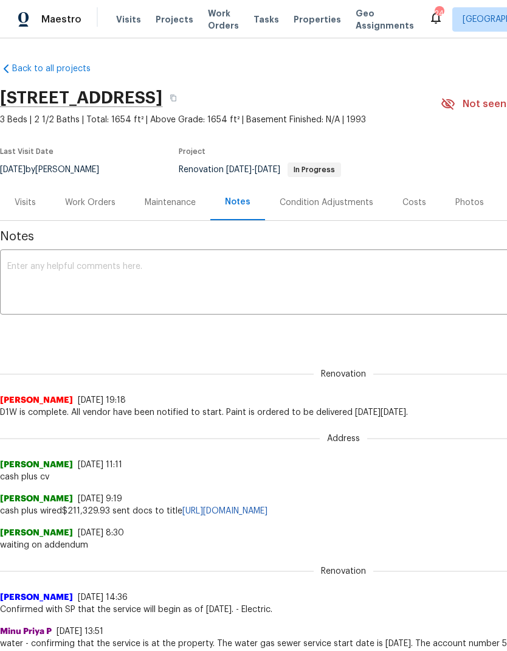
scroll to position [0, 0]
click at [287, 279] on textarea at bounding box center [343, 283] width 673 height 43
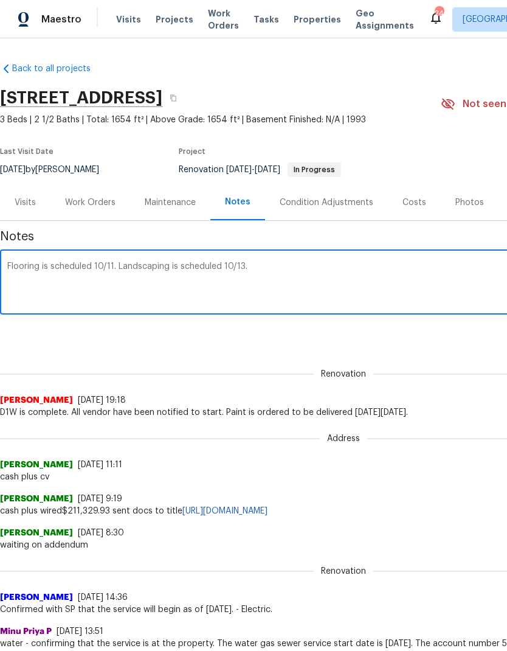
click at [327, 263] on textarea "Flooring is scheduled 10/11. Landscaping is scheduled 10/13." at bounding box center [343, 283] width 673 height 43
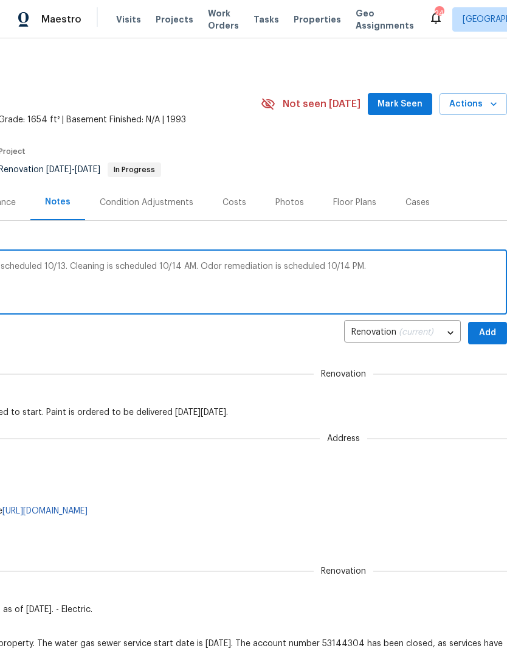
type textarea "Flooring is scheduled 10/11. Landscaping is scheduled 10/13. Cleaning is schedu…"
click at [488, 331] on span "Add" at bounding box center [487, 332] width 19 height 15
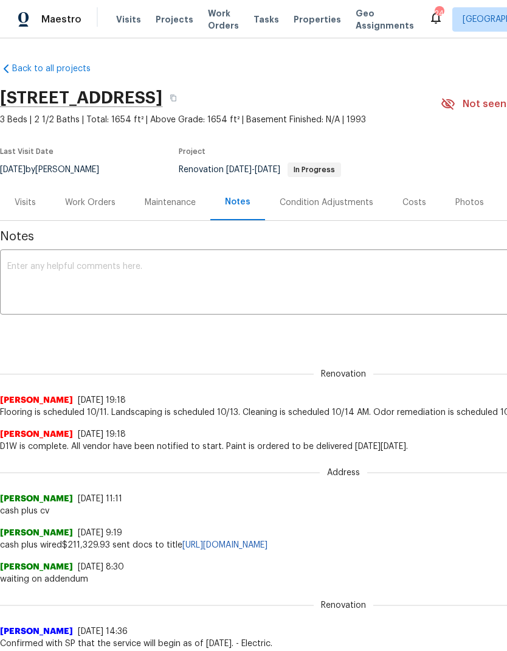
scroll to position [0, 0]
click at [350, 291] on textarea at bounding box center [343, 283] width 673 height 43
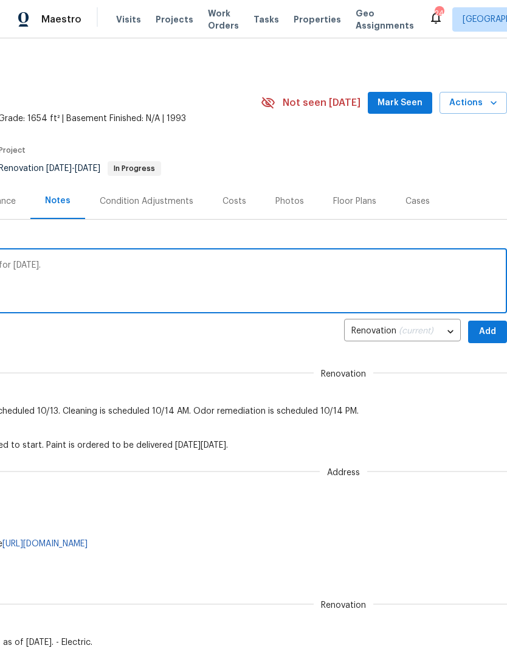
scroll to position [1, 180]
type textarea "Second foundation estimate is scheduled for [DATE]."
click at [488, 331] on span "Add" at bounding box center [487, 331] width 19 height 15
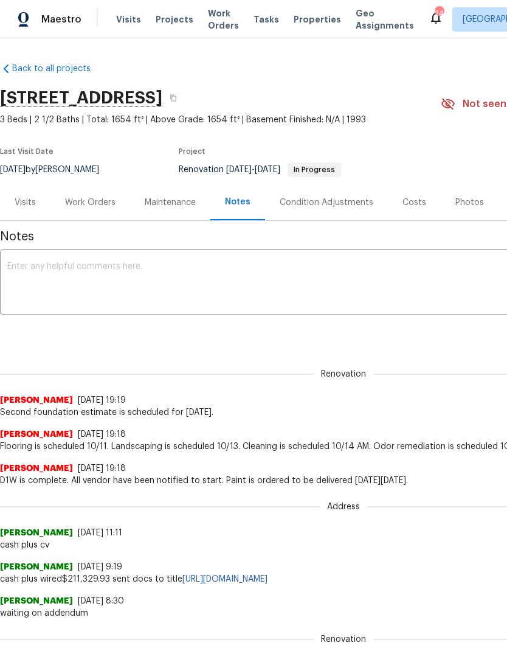
scroll to position [0, 0]
click at [177, 95] on icon "button" at bounding box center [173, 97] width 7 height 7
